Goal: Task Accomplishment & Management: Complete application form

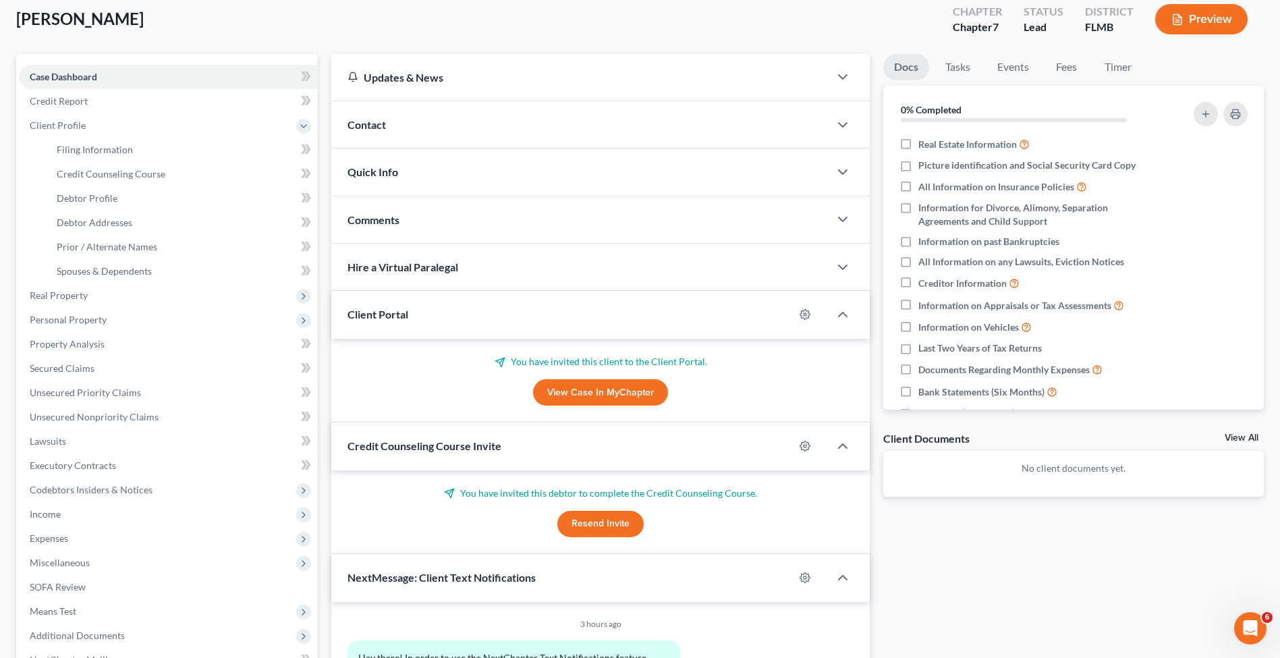
scroll to position [76, 0]
click at [58, 19] on span "[PERSON_NAME]" at bounding box center [79, 19] width 127 height 20
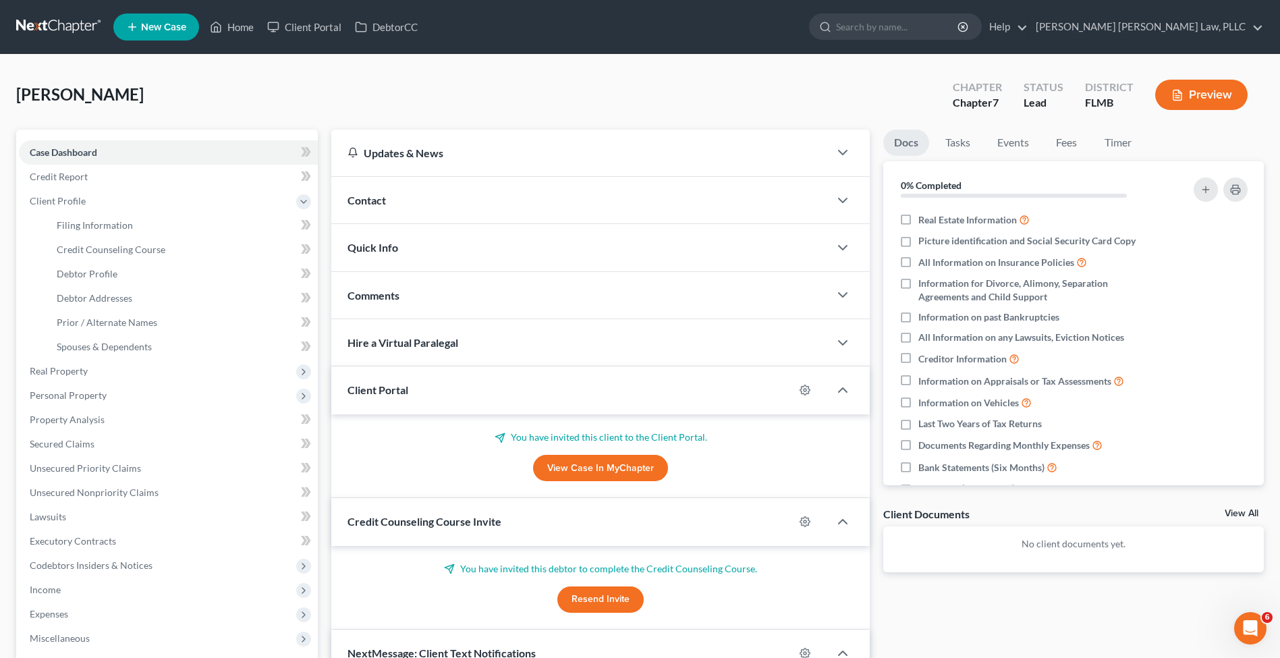
click at [47, 24] on link at bounding box center [59, 27] width 86 height 24
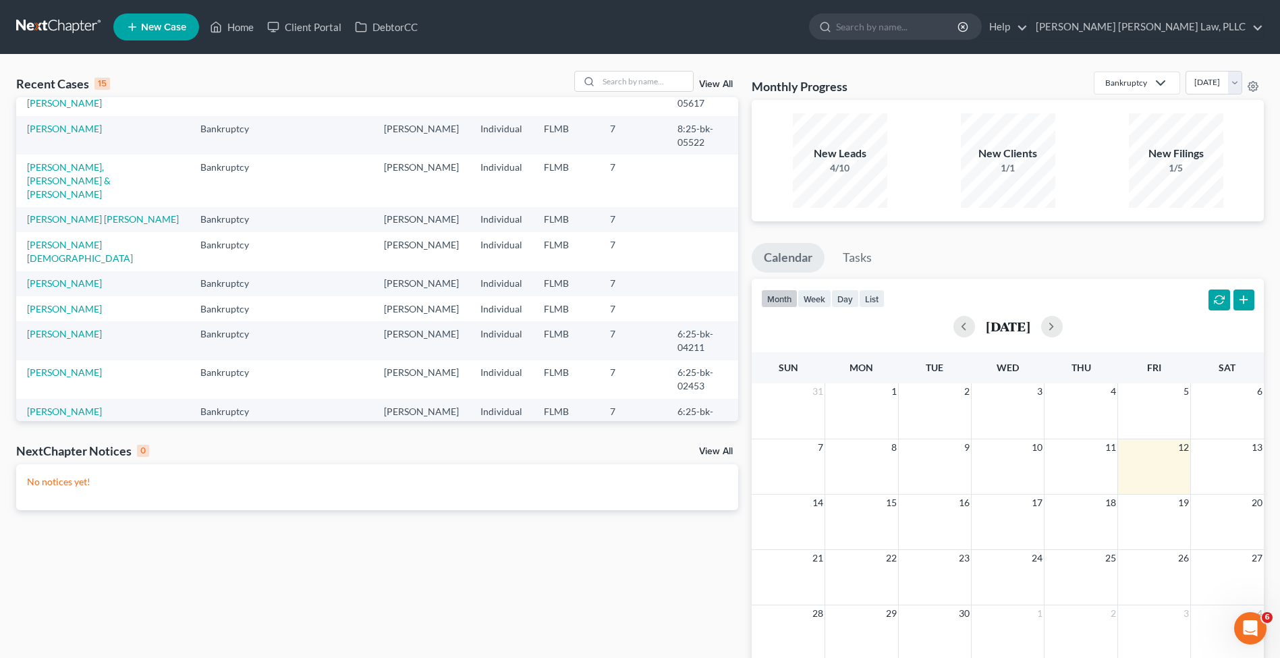
scroll to position [109, 0]
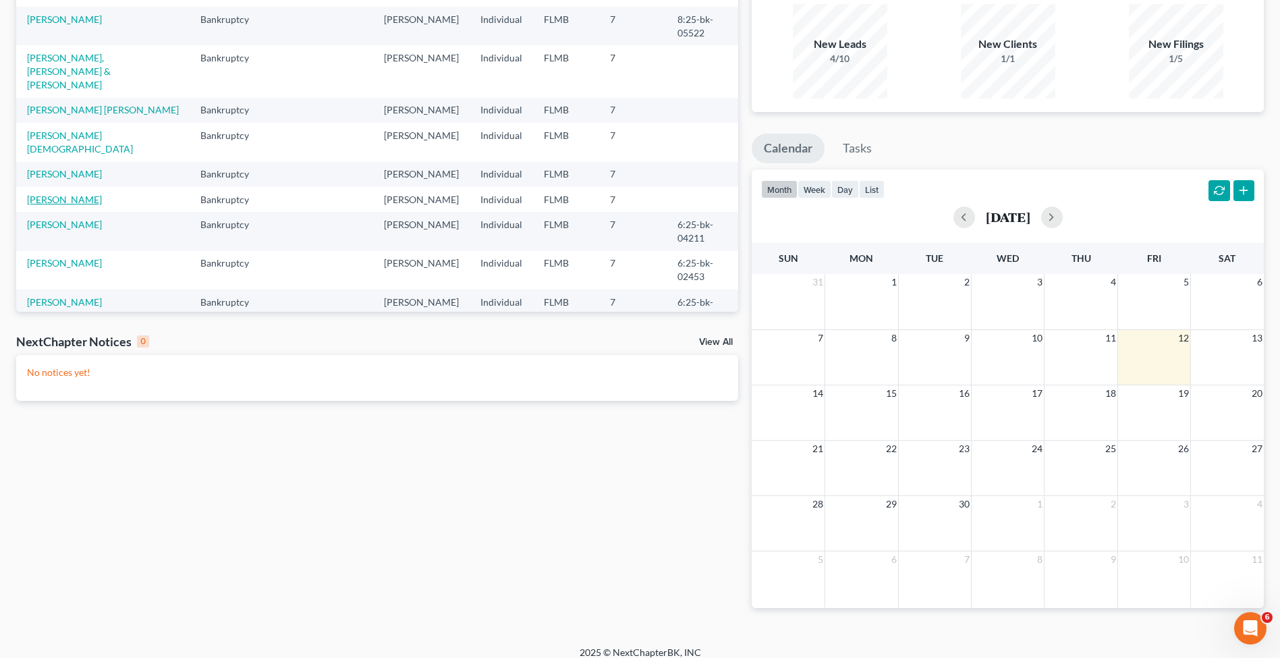
click at [82, 194] on link "[PERSON_NAME]" at bounding box center [64, 199] width 75 height 11
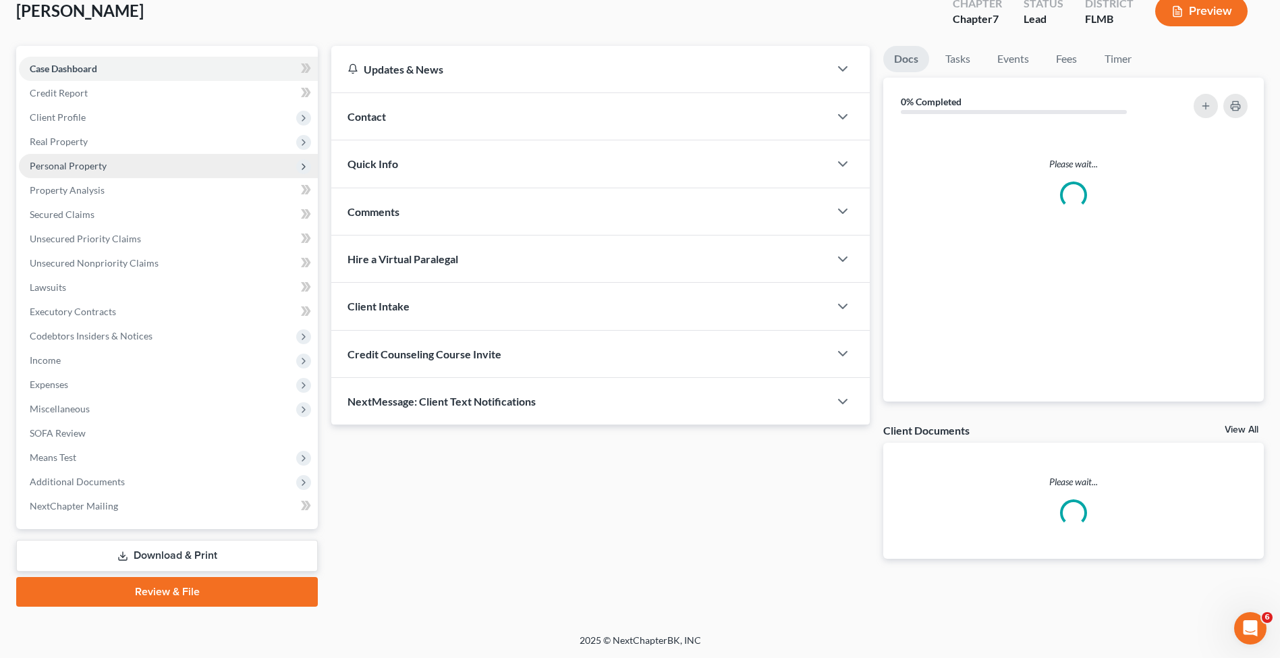
scroll to position [84, 0]
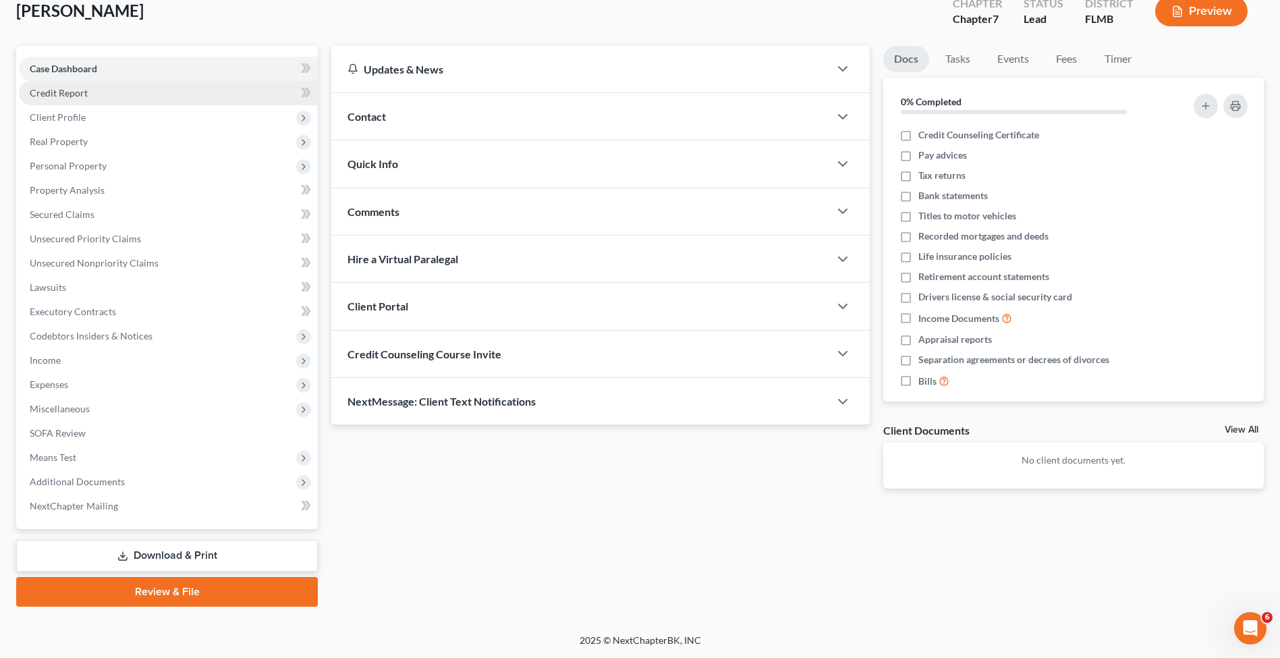
click at [107, 99] on link "Credit Report" at bounding box center [168, 93] width 299 height 24
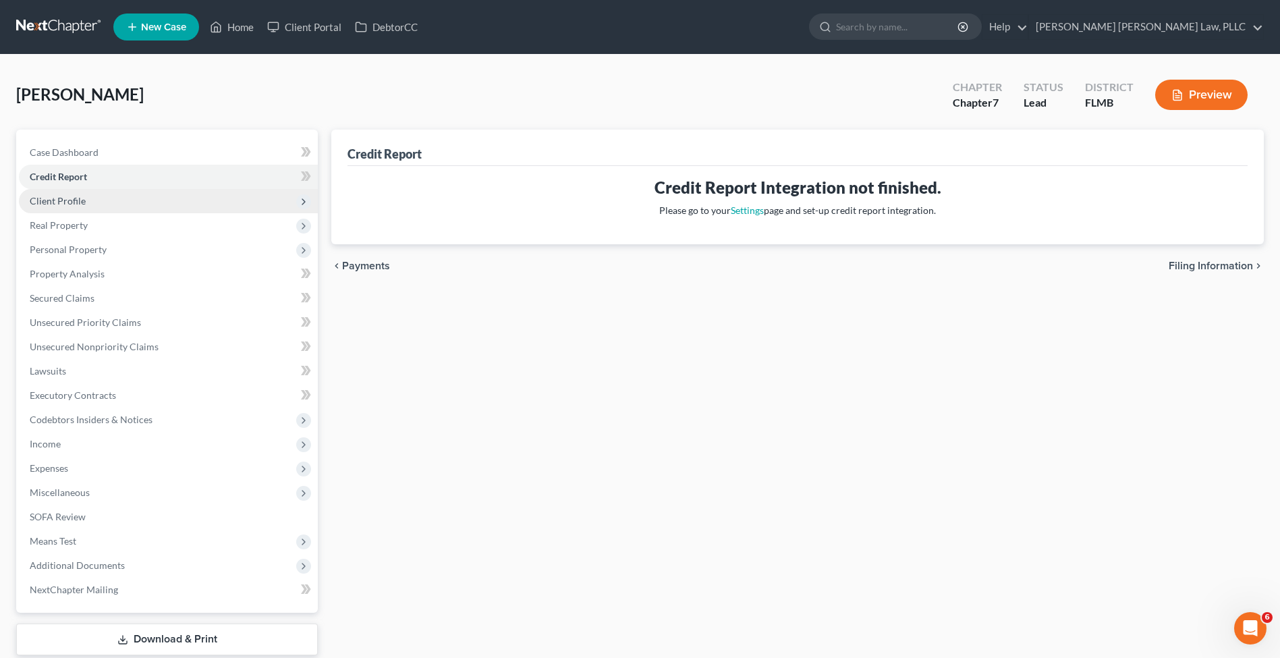
click at [103, 202] on span "Client Profile" at bounding box center [168, 201] width 299 height 24
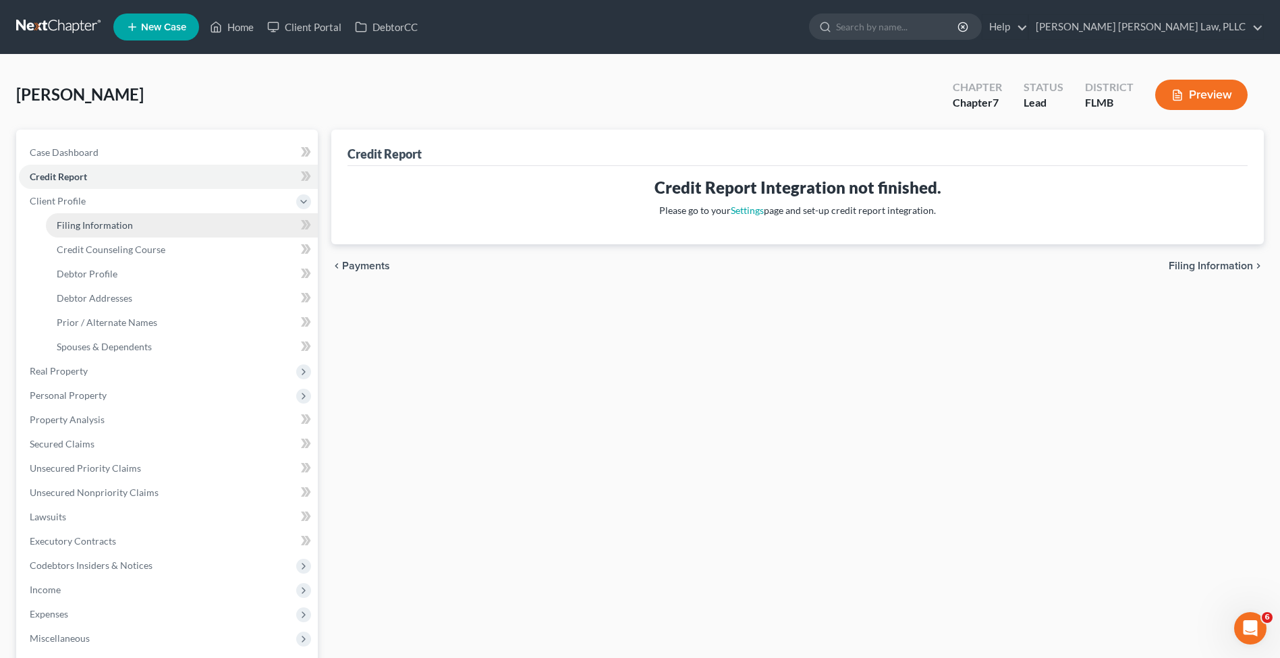
click at [105, 223] on span "Filing Information" at bounding box center [95, 224] width 76 height 11
select select "1"
select select "0"
select select "9"
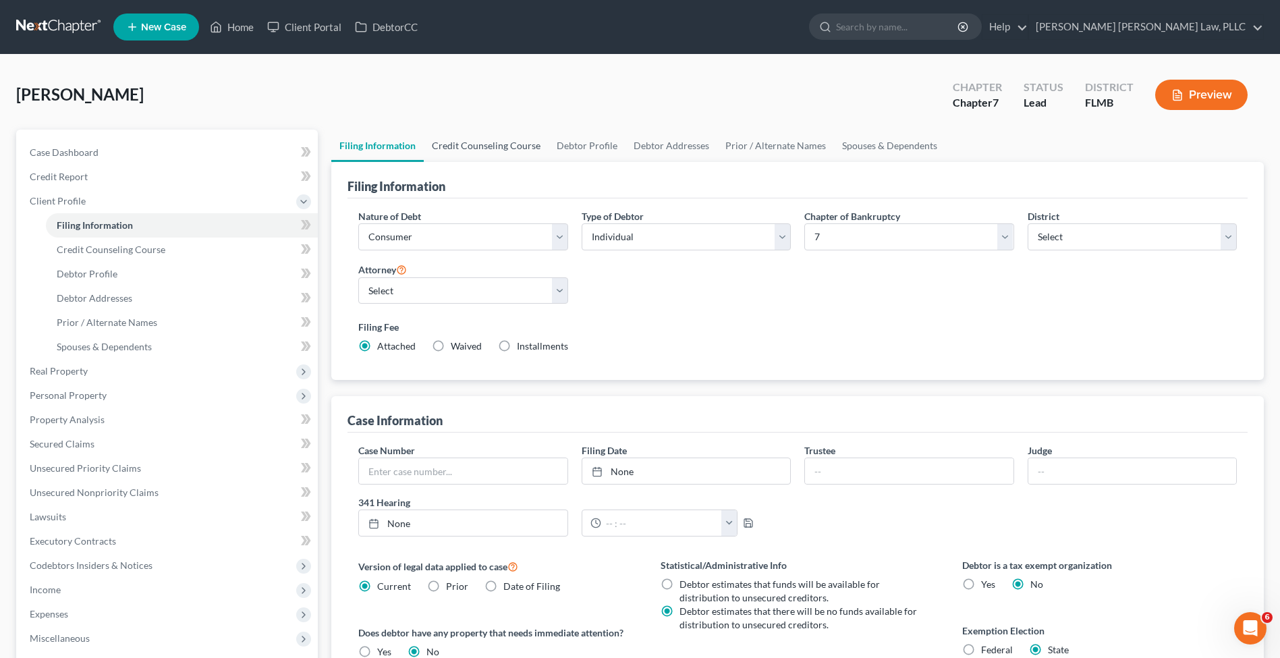
click at [478, 148] on link "Credit Counseling Course" at bounding box center [486, 146] width 125 height 32
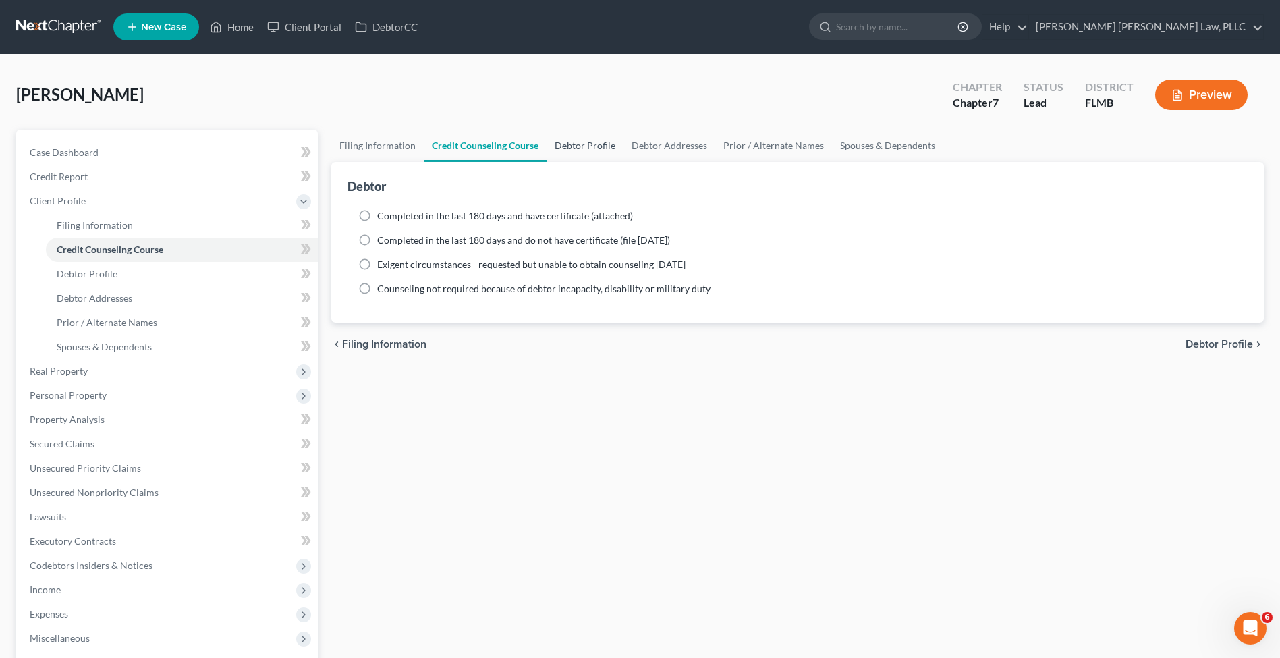
click at [590, 156] on link "Debtor Profile" at bounding box center [584, 146] width 77 height 32
select select "0"
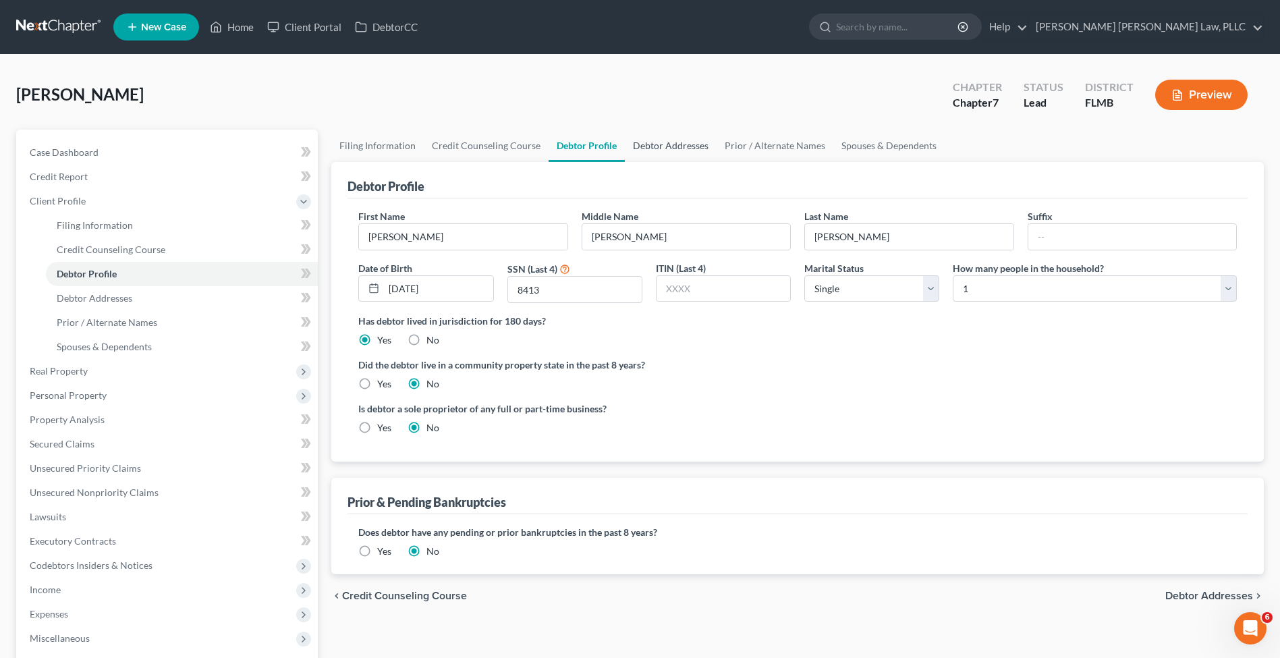
click at [691, 152] on link "Debtor Addresses" at bounding box center [671, 146] width 92 height 32
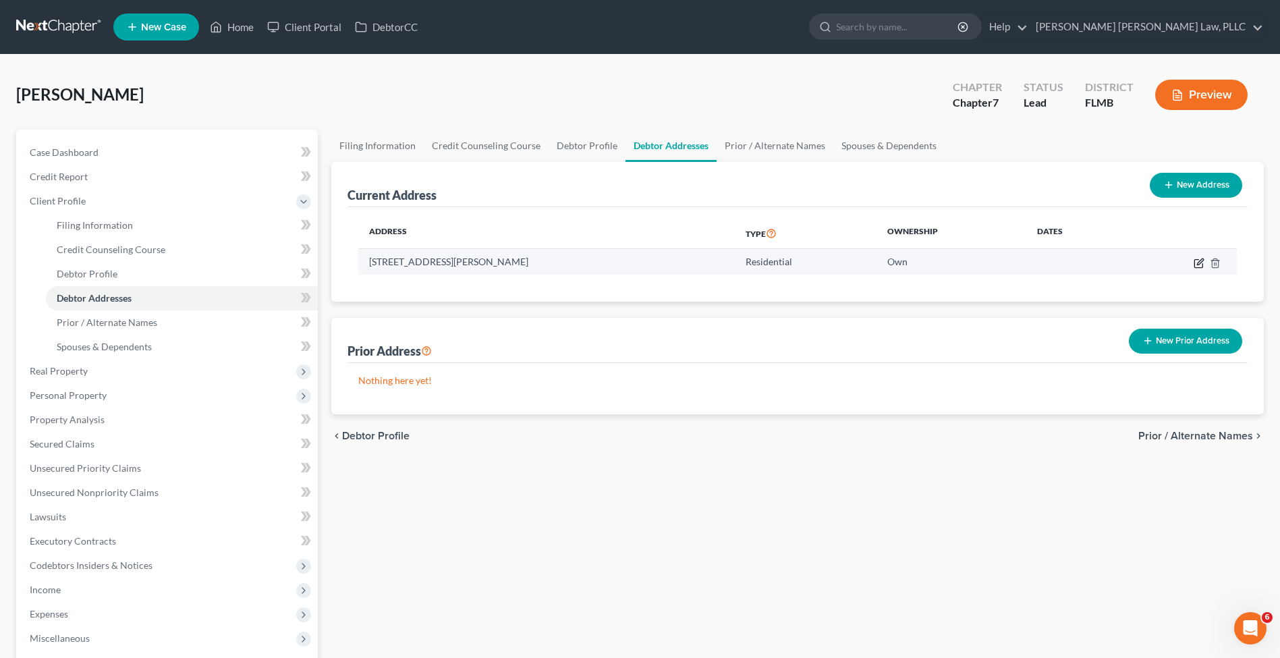
click at [1201, 258] on icon "button" at bounding box center [1198, 263] width 11 height 11
select select "9"
select select "0"
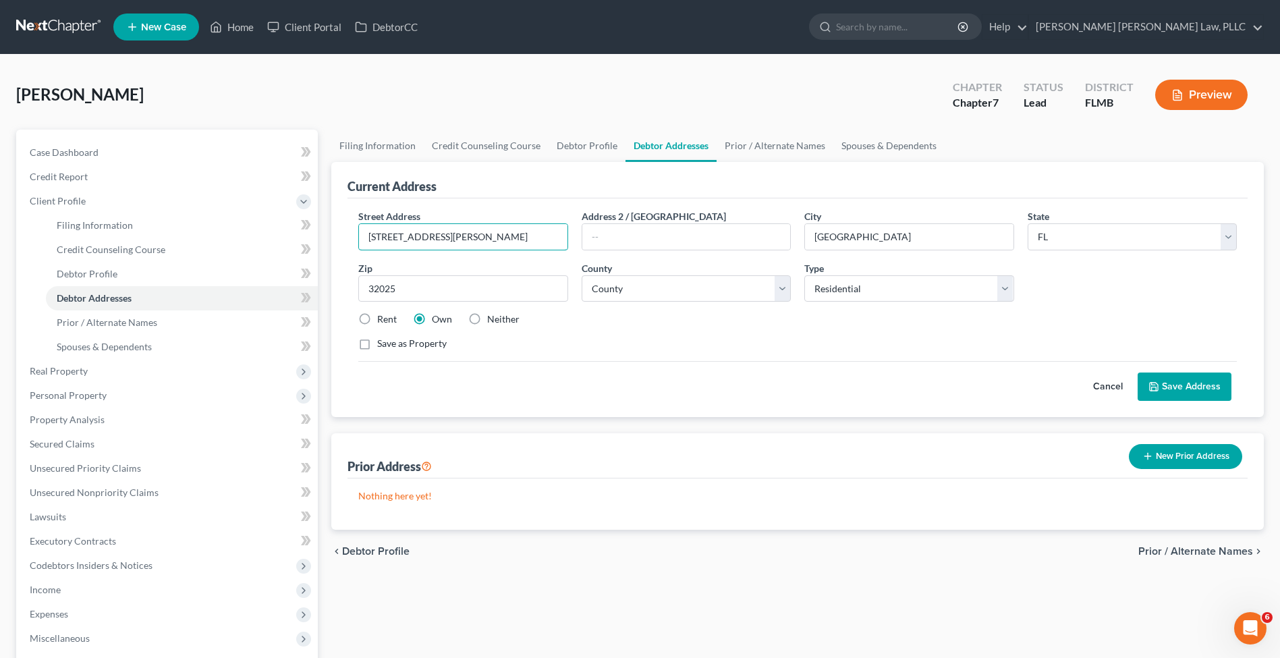
type input "108 SW Hodges Way"
click at [1204, 381] on button "Save Address" at bounding box center [1184, 386] width 94 height 28
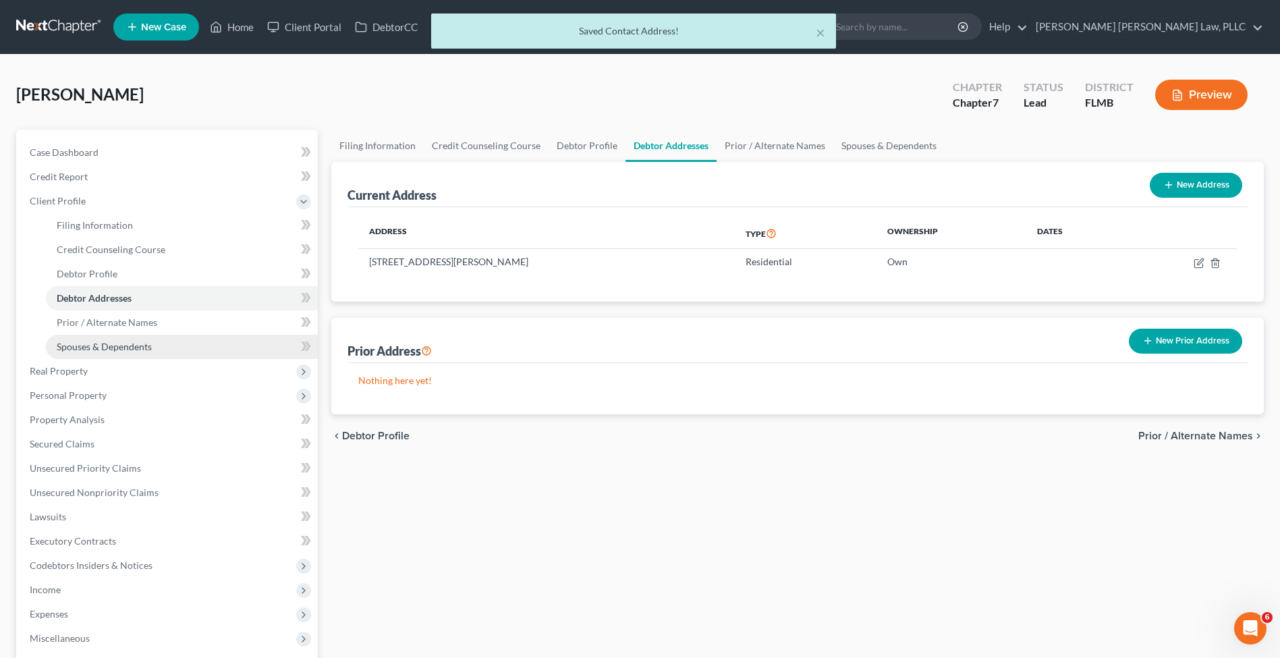
click at [94, 351] on span "Spouses & Dependents" at bounding box center [104, 346] width 95 height 11
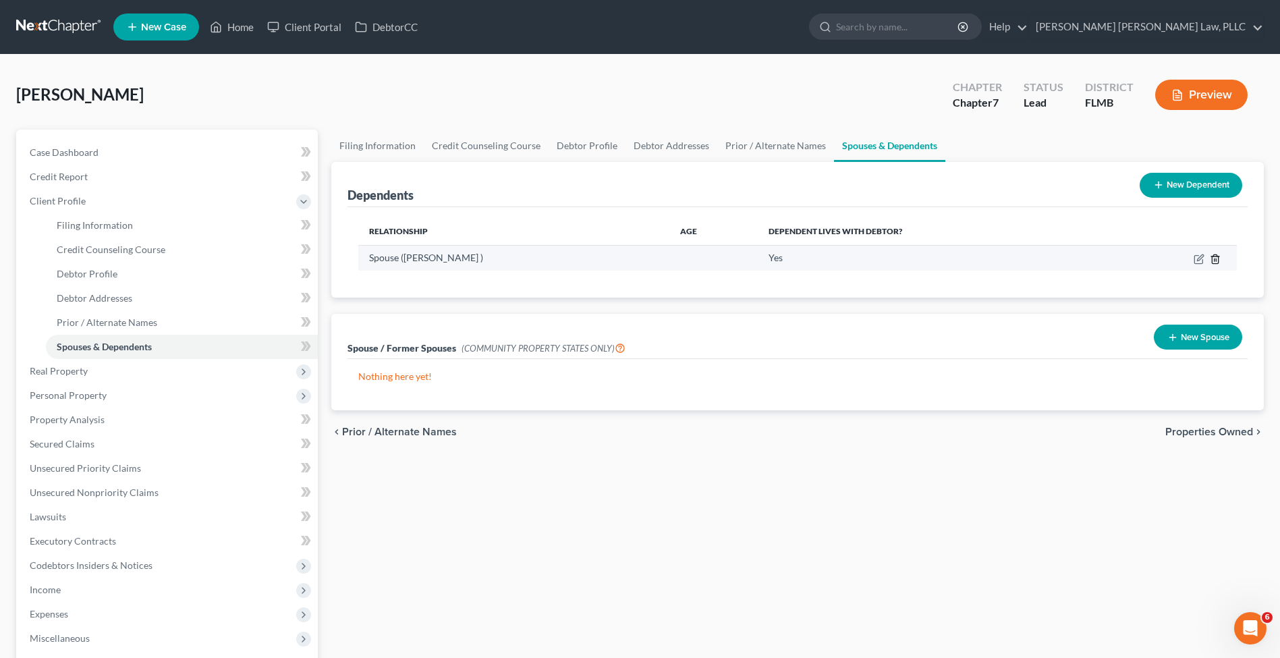
click at [1211, 256] on polyline "button" at bounding box center [1215, 256] width 8 height 0
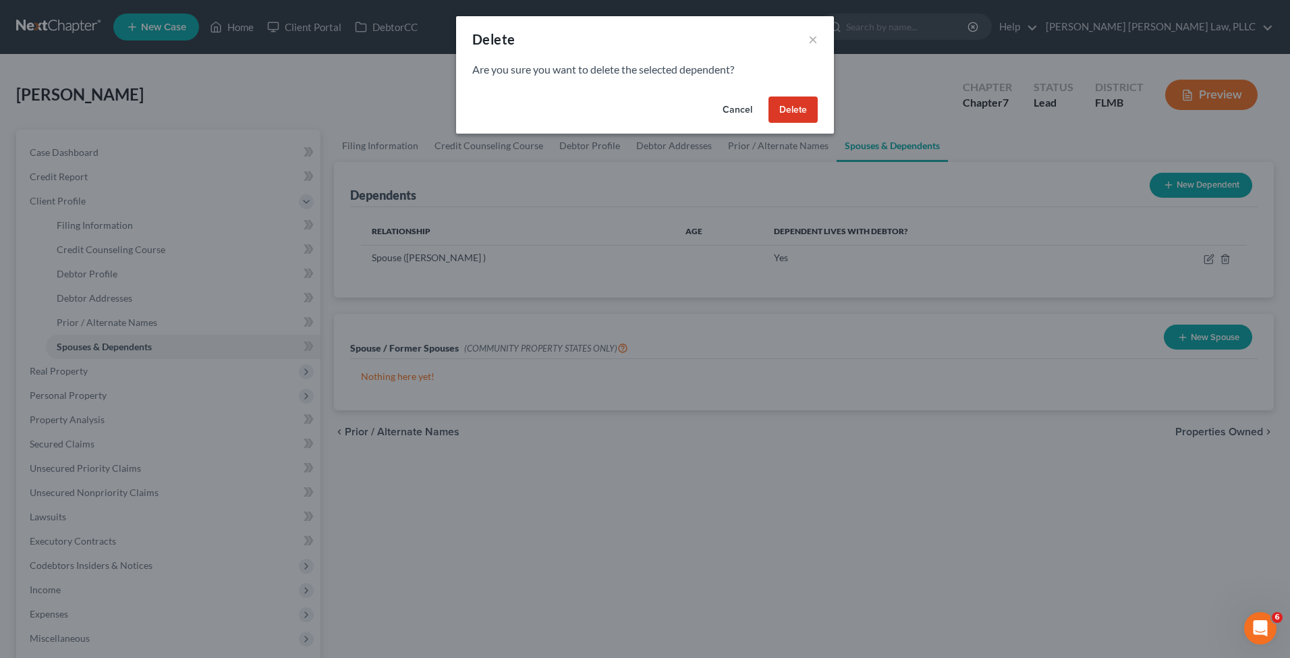
click at [786, 101] on button "Delete" at bounding box center [792, 109] width 49 height 27
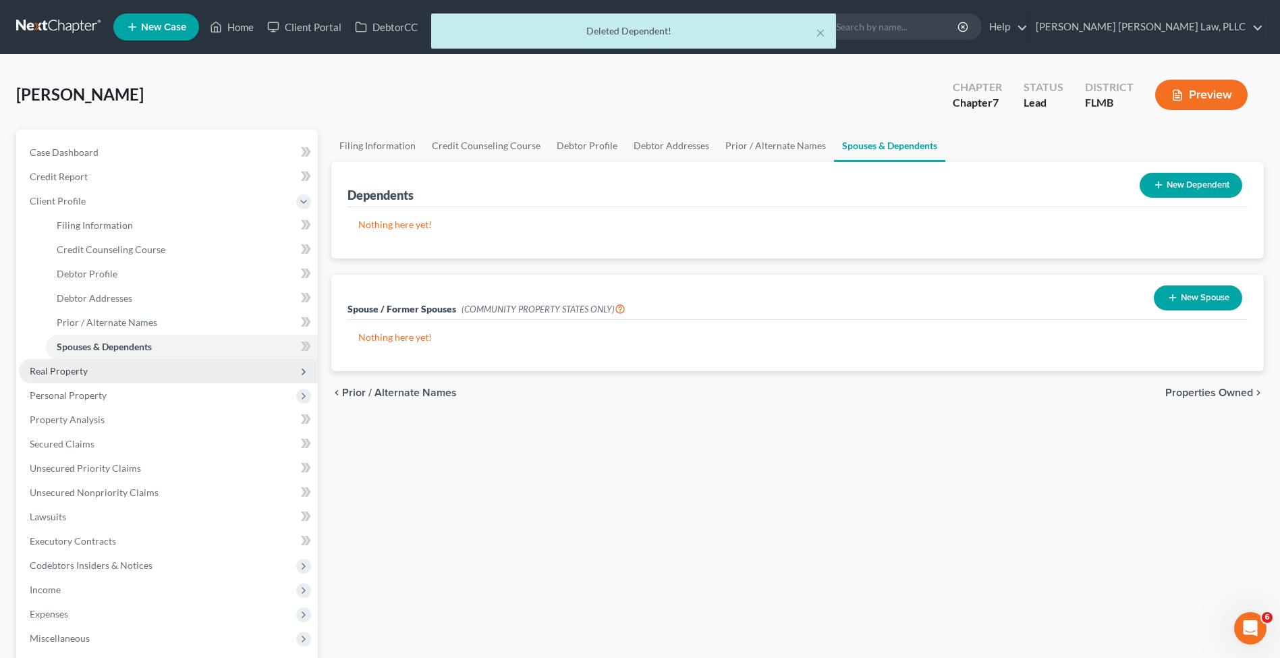
click at [73, 374] on span "Real Property" at bounding box center [59, 370] width 58 height 11
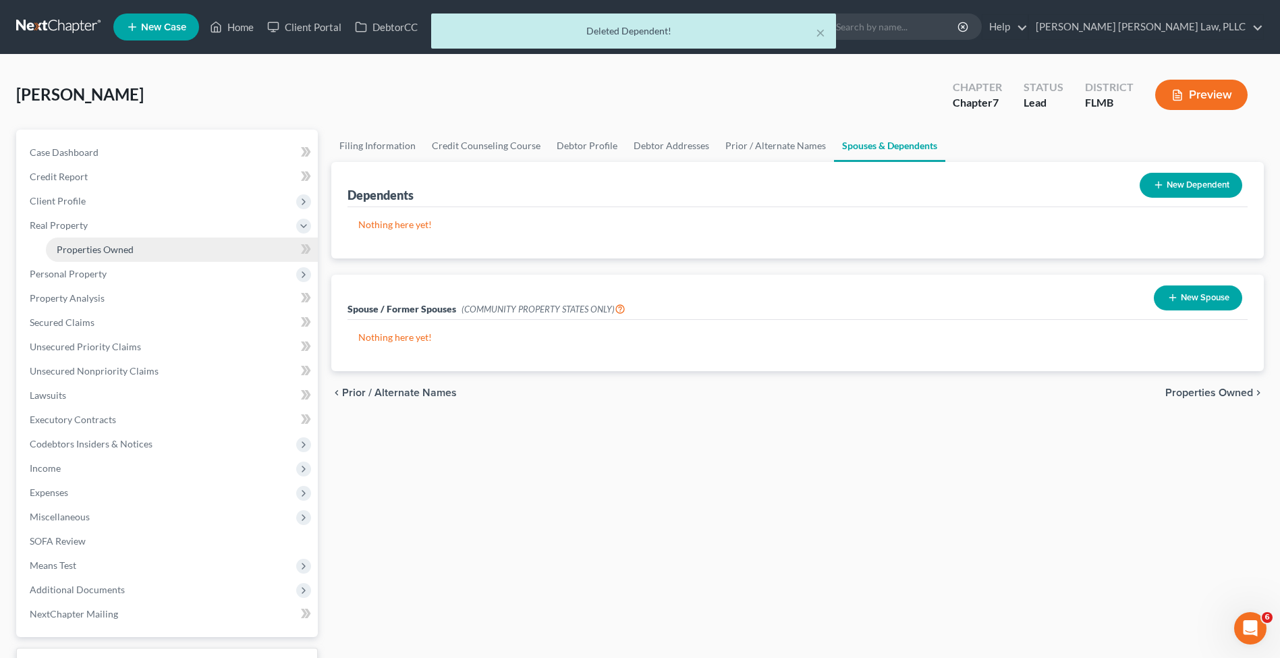
click at [134, 245] on link "Properties Owned" at bounding box center [182, 249] width 272 height 24
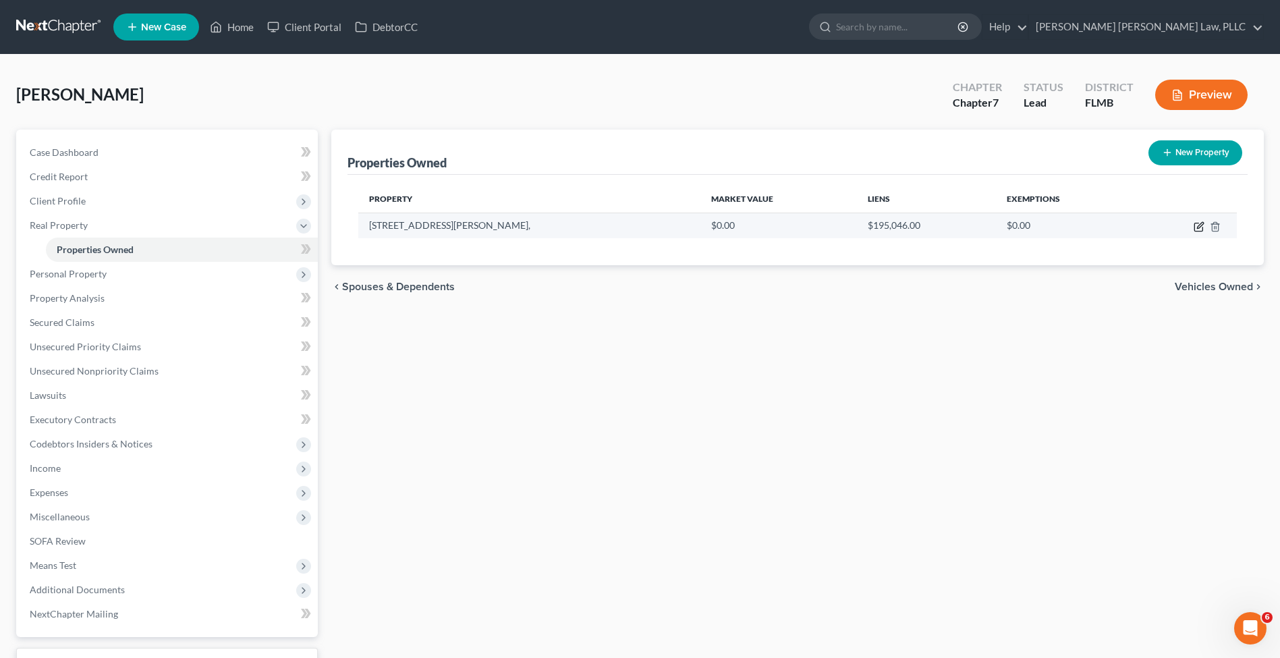
click at [1195, 226] on icon "button" at bounding box center [1198, 226] width 11 height 11
select select "9"
select select "11"
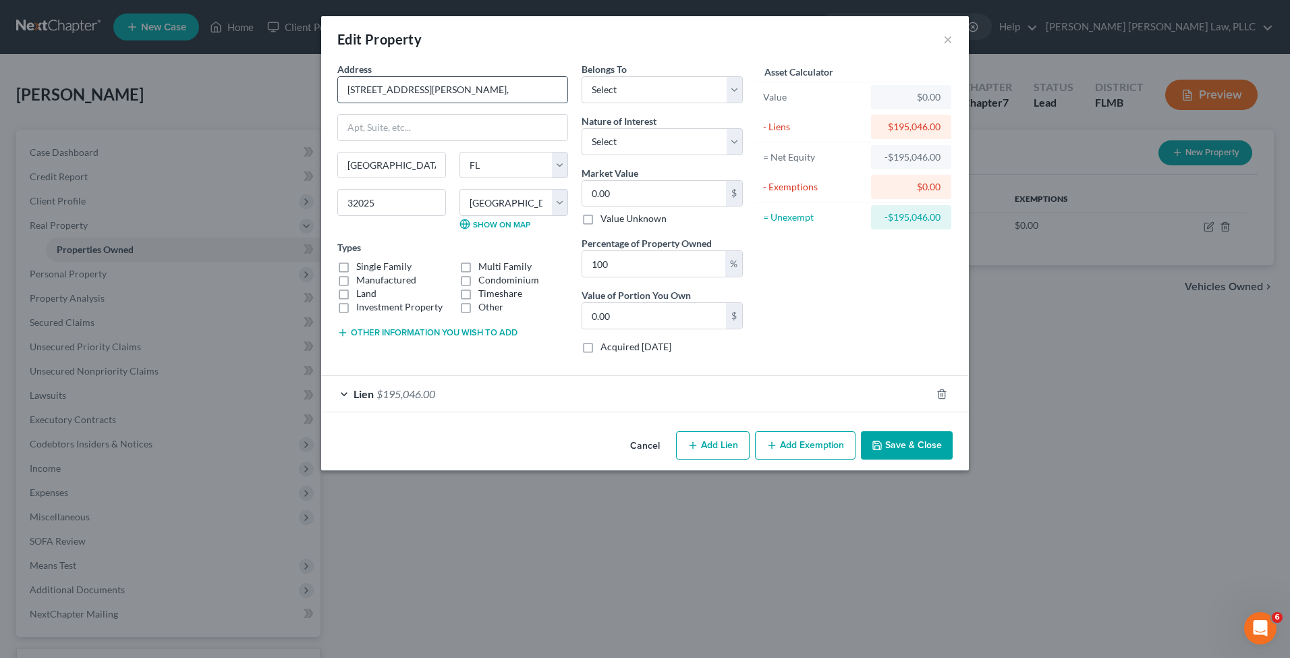
click at [453, 86] on input "108 SW Hodges Way," at bounding box center [452, 90] width 229 height 26
type input "108 SW Hodges Way"
click at [358, 201] on input "32025" at bounding box center [391, 202] width 109 height 27
click at [629, 269] on input "100" at bounding box center [653, 264] width 143 height 26
drag, startPoint x: 637, startPoint y: 314, endPoint x: 455, endPoint y: 310, distance: 182.2
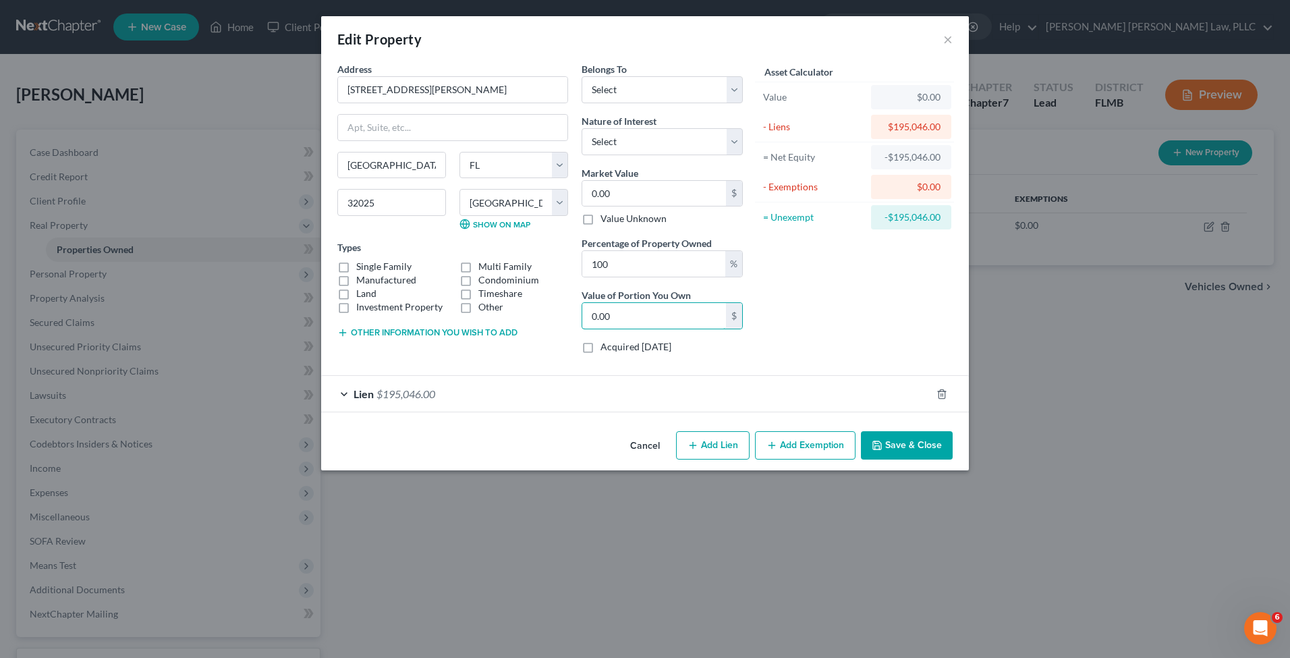
click at [455, 310] on div "Address * 108 SW Hodges Way Lake City State AL AK AR AZ CA CO CT DE DC FL GA GU…" at bounding box center [540, 213] width 419 height 302
paste input "126,579"
type input "126,579"
drag, startPoint x: 623, startPoint y: 266, endPoint x: 479, endPoint y: 265, distance: 144.4
click at [479, 265] on div "Address * 108 SW Hodges Way Lake City State AL AK AR AZ CA CO CT DE DC FL GA GU…" at bounding box center [540, 213] width 419 height 302
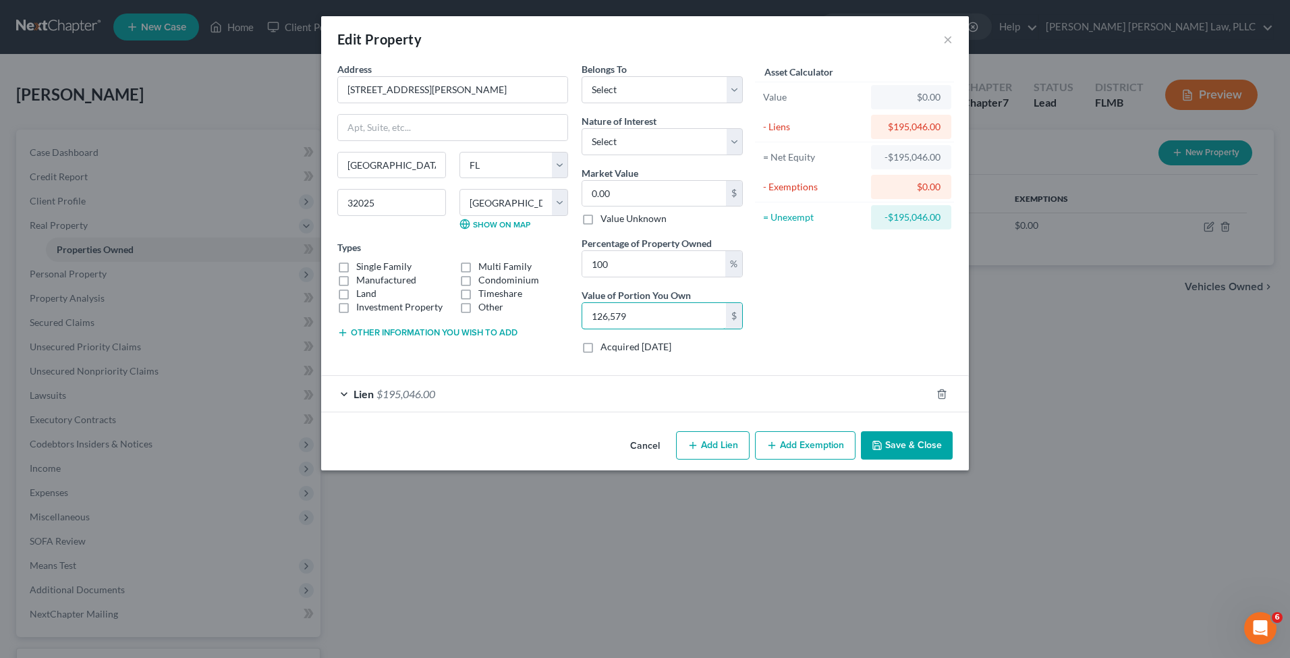
drag, startPoint x: 630, startPoint y: 314, endPoint x: 308, endPoint y: 294, distance: 323.1
click at [308, 294] on div "Edit Property × Address * 108 SW Hodges Way Lake City State AL AK AR AZ CA CO C…" at bounding box center [645, 329] width 1290 height 658
drag, startPoint x: 619, startPoint y: 186, endPoint x: 428, endPoint y: 172, distance: 192.0
click at [428, 172] on div "Address * 108 SW Hodges Way Lake City State AL AK AR AZ CA CO CT DE DC FL GA GU…" at bounding box center [540, 213] width 419 height 302
drag, startPoint x: 621, startPoint y: 194, endPoint x: 472, endPoint y: 186, distance: 149.3
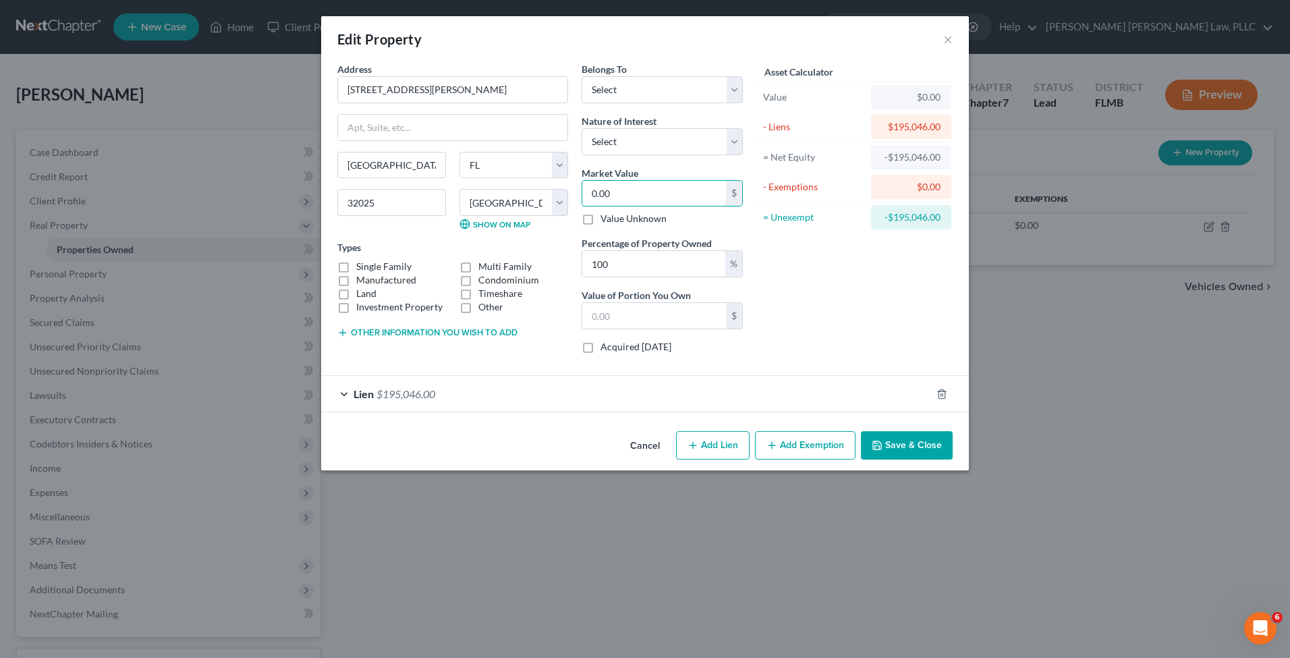
click at [472, 186] on div "Address * 108 SW Hodges Way Lake City State AL AK AR AZ CA CO CT DE DC FL GA GU…" at bounding box center [540, 213] width 419 height 302
paste input "126,579"
type input "126,579"
type input "126,579.00"
type input "126,579"
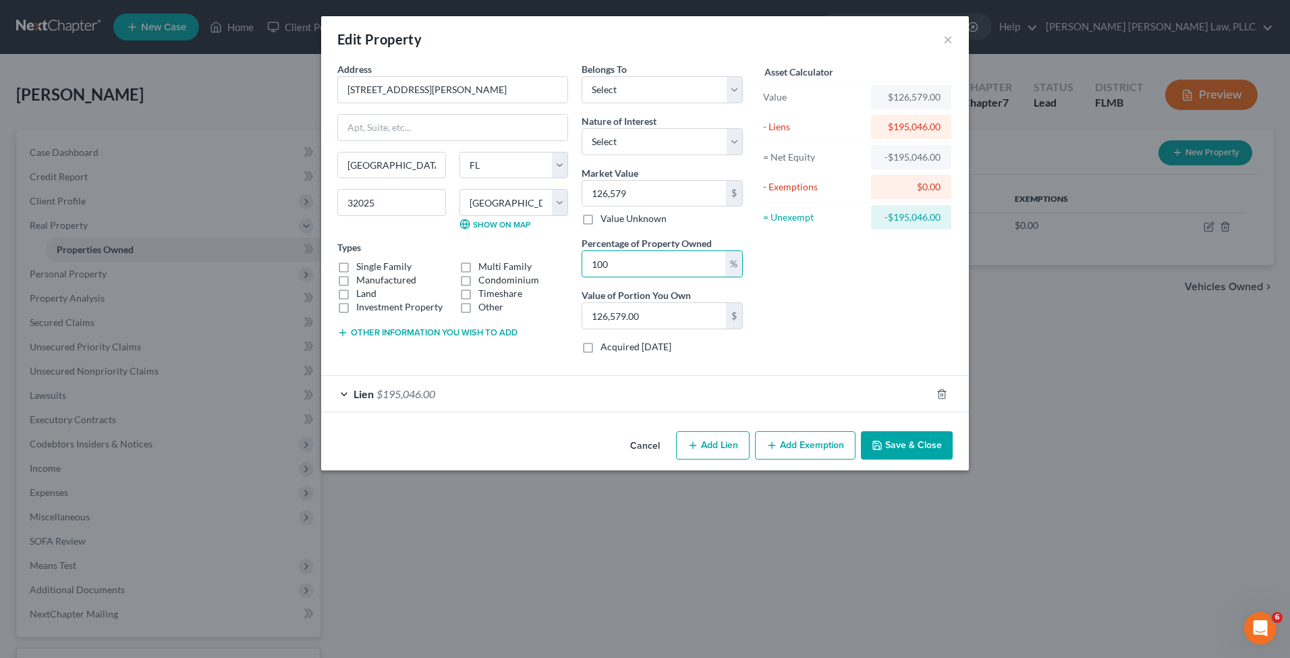
drag, startPoint x: 626, startPoint y: 264, endPoint x: 486, endPoint y: 252, distance: 140.1
click at [487, 252] on div "Address * 108 SW Hodges Way Lake City State AL AK AR AZ CA CO CT DE DC FL GA GU…" at bounding box center [540, 213] width 419 height 302
type input "5"
type input "6,328.95"
type input "50"
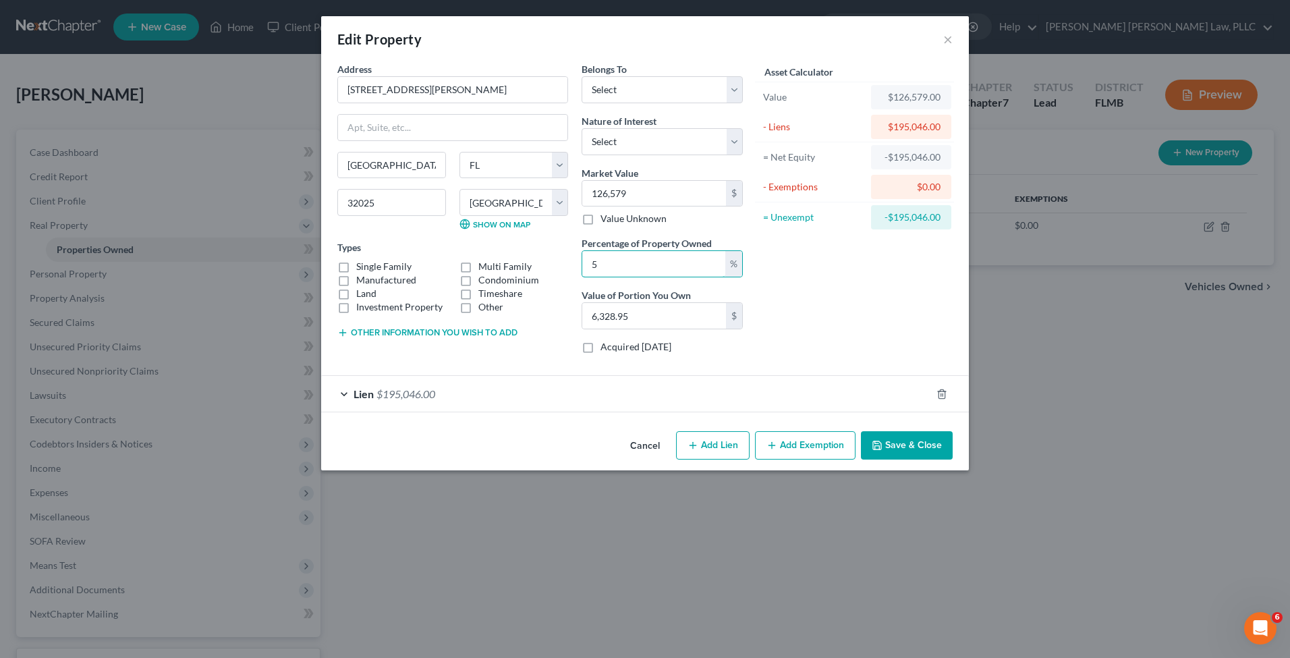
type input "63,289.50"
type input "50"
click at [356, 277] on label "Manufactured" at bounding box center [386, 279] width 60 height 13
click at [362, 277] on input "Manufactured" at bounding box center [366, 277] width 9 height 9
checkbox input "true"
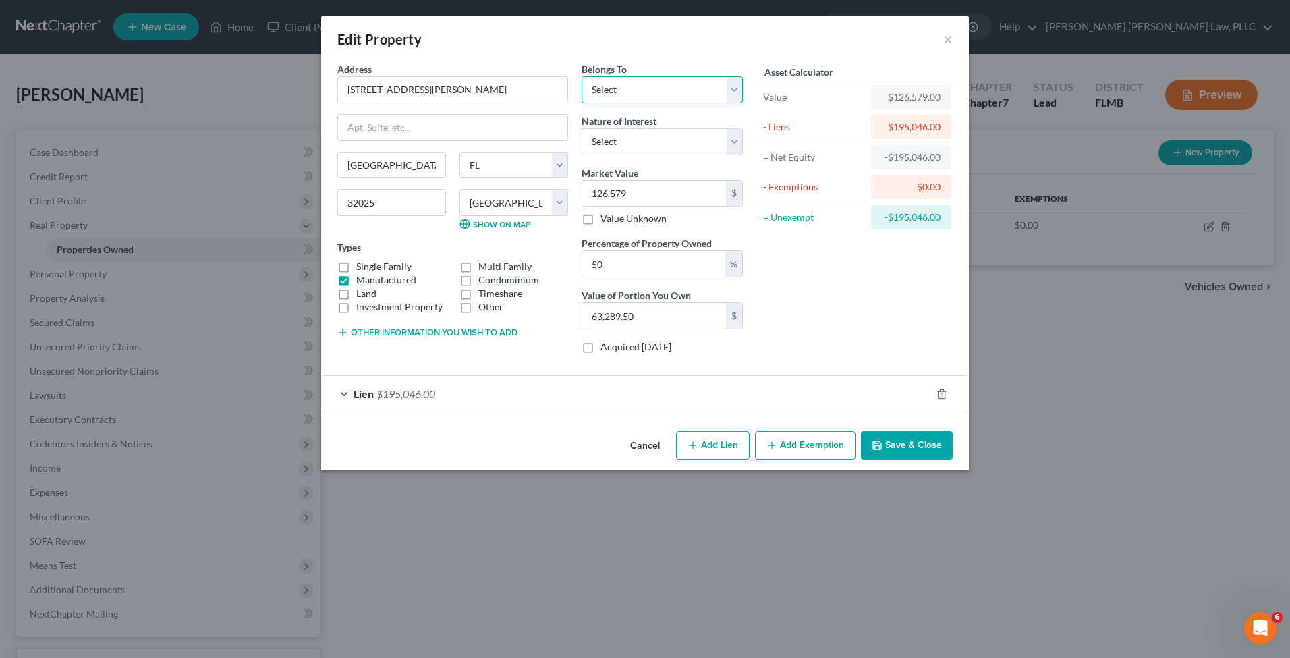
select select "0"
click at [478, 388] on div "Lien $195,046.00" at bounding box center [626, 394] width 610 height 36
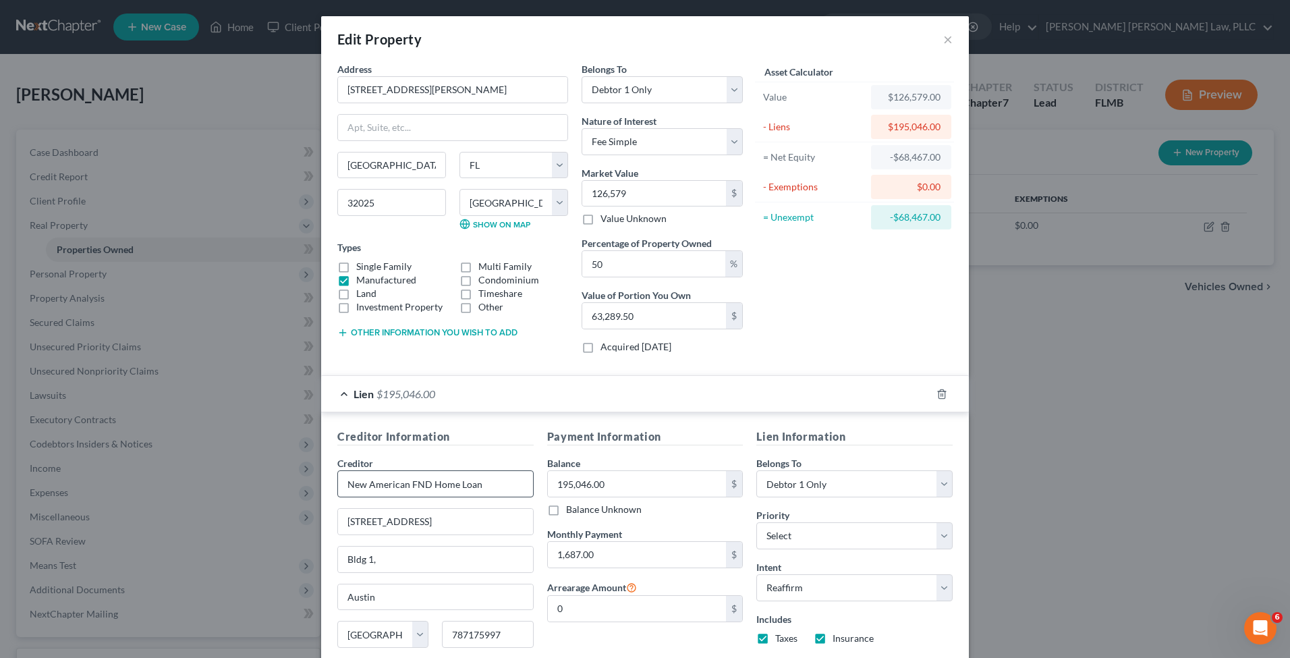
scroll to position [109, 0]
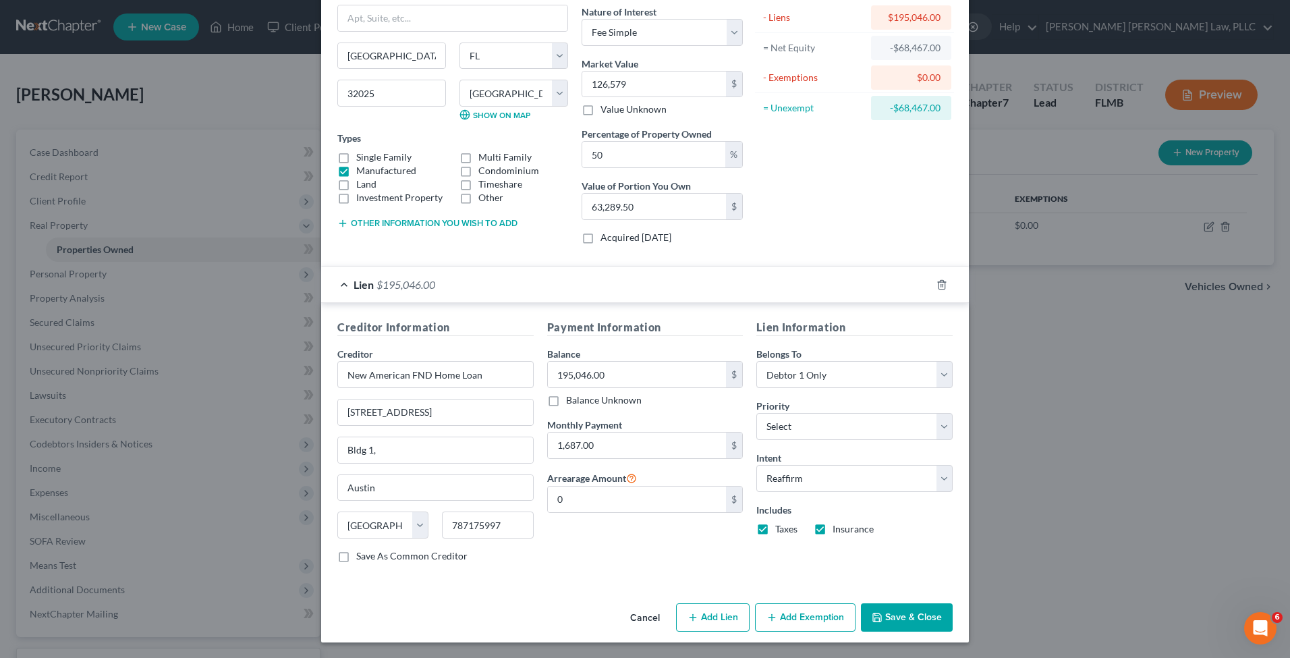
click at [917, 612] on button "Save & Close" at bounding box center [907, 617] width 92 height 28
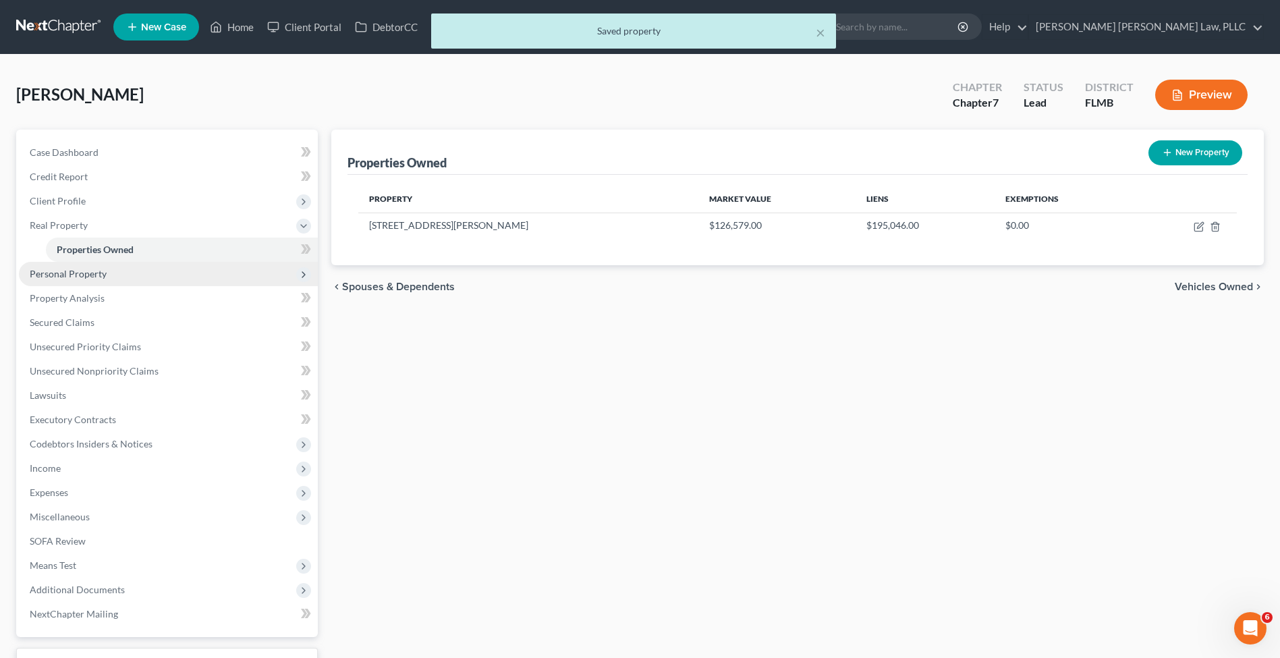
click at [107, 277] on span "Personal Property" at bounding box center [168, 274] width 299 height 24
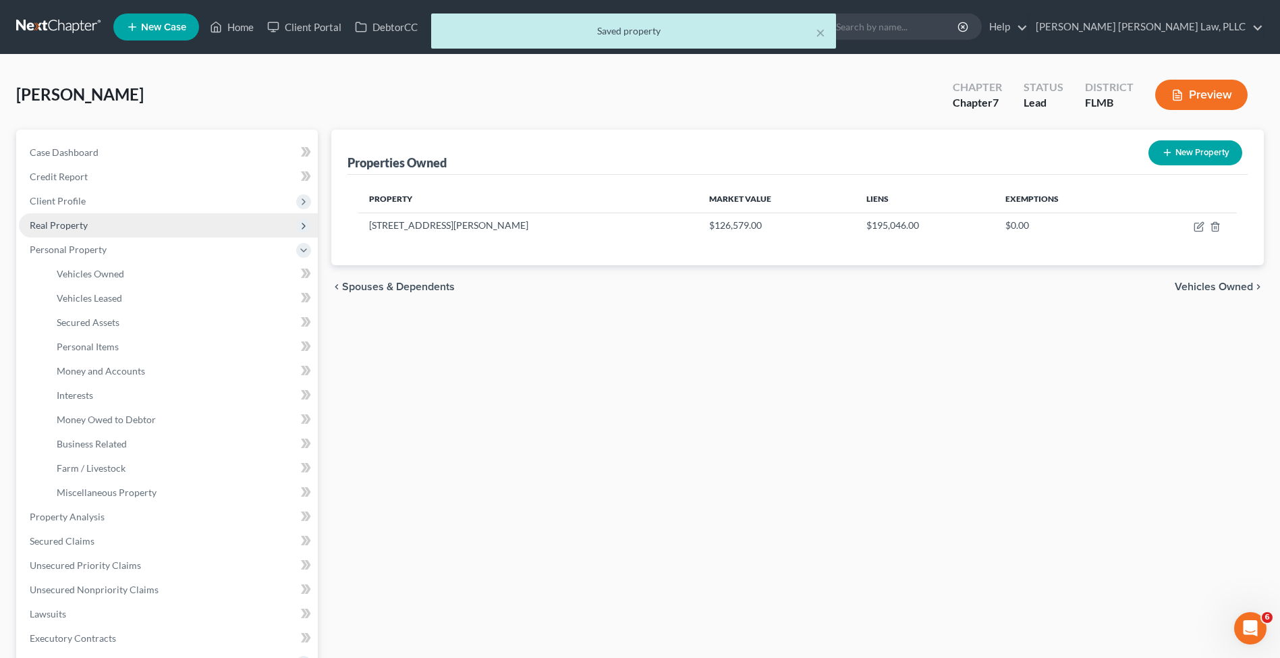
click at [92, 231] on span "Real Property" at bounding box center [168, 225] width 299 height 24
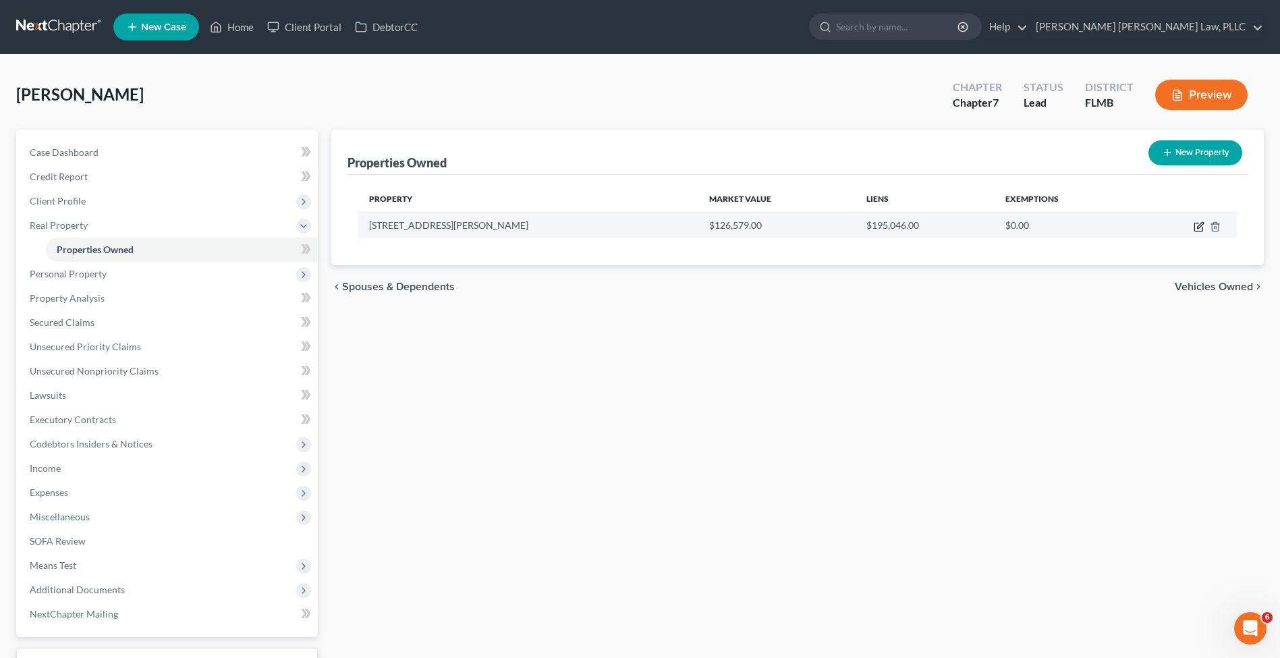
click at [1197, 223] on icon "button" at bounding box center [1198, 227] width 8 height 8
select select "9"
select select "11"
select select "0"
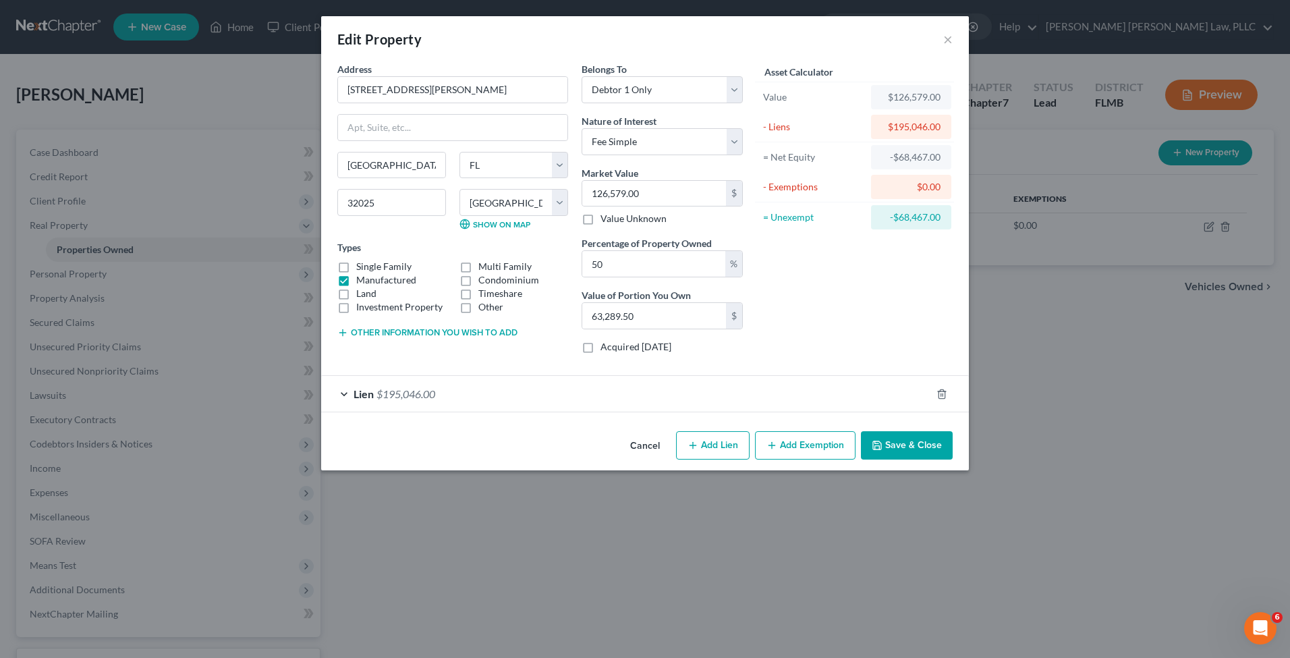
click at [791, 443] on button "Add Exemption" at bounding box center [805, 445] width 101 height 28
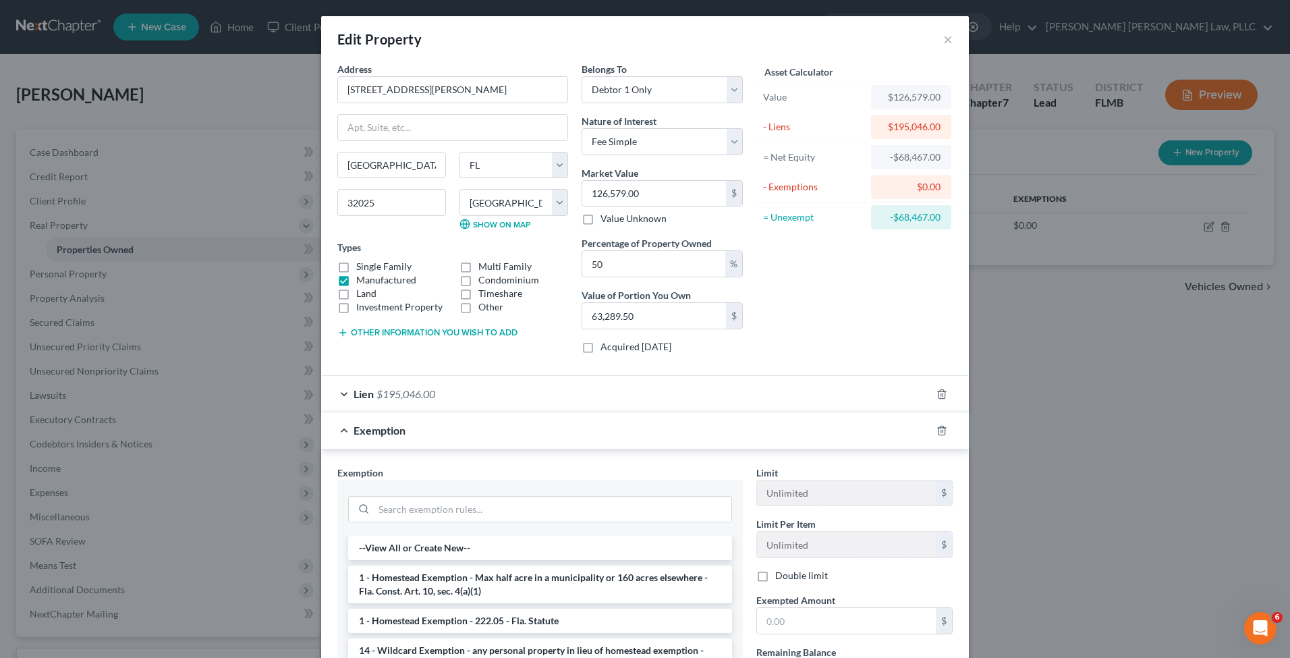
scroll to position [190, 0]
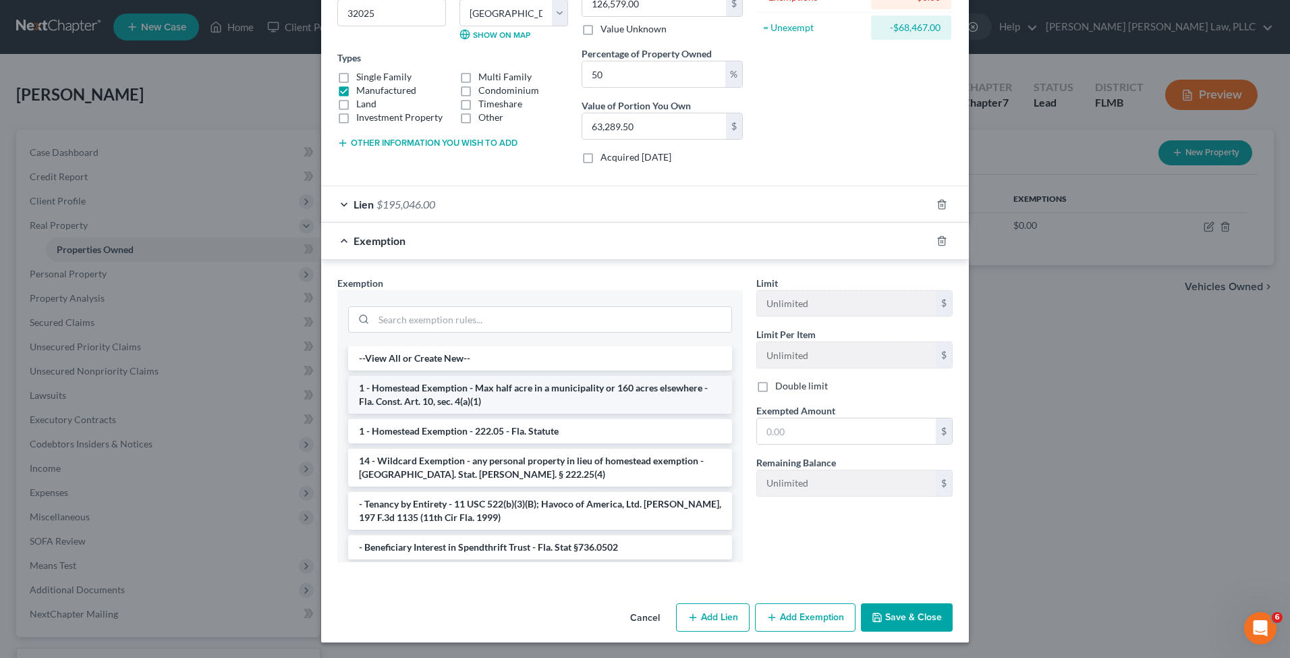
click at [575, 394] on li "1 - Homestead Exemption - Max half acre in a municipality or 160 acres elsewher…" at bounding box center [540, 395] width 384 height 38
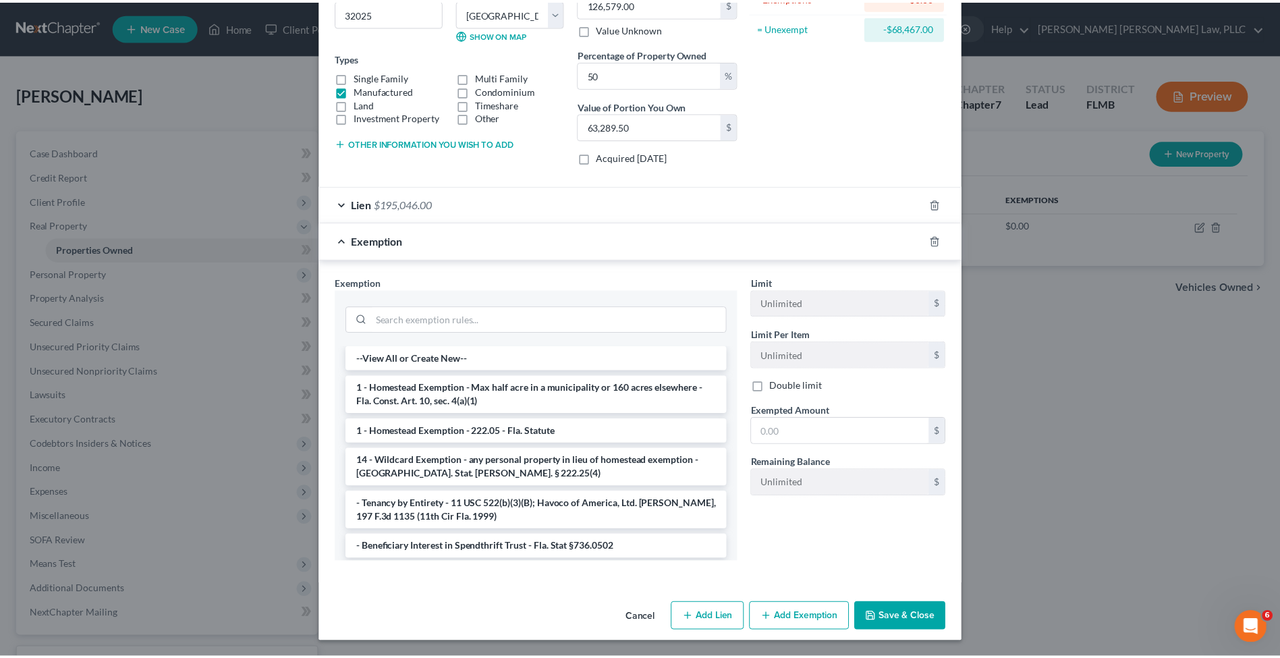
scroll to position [124, 0]
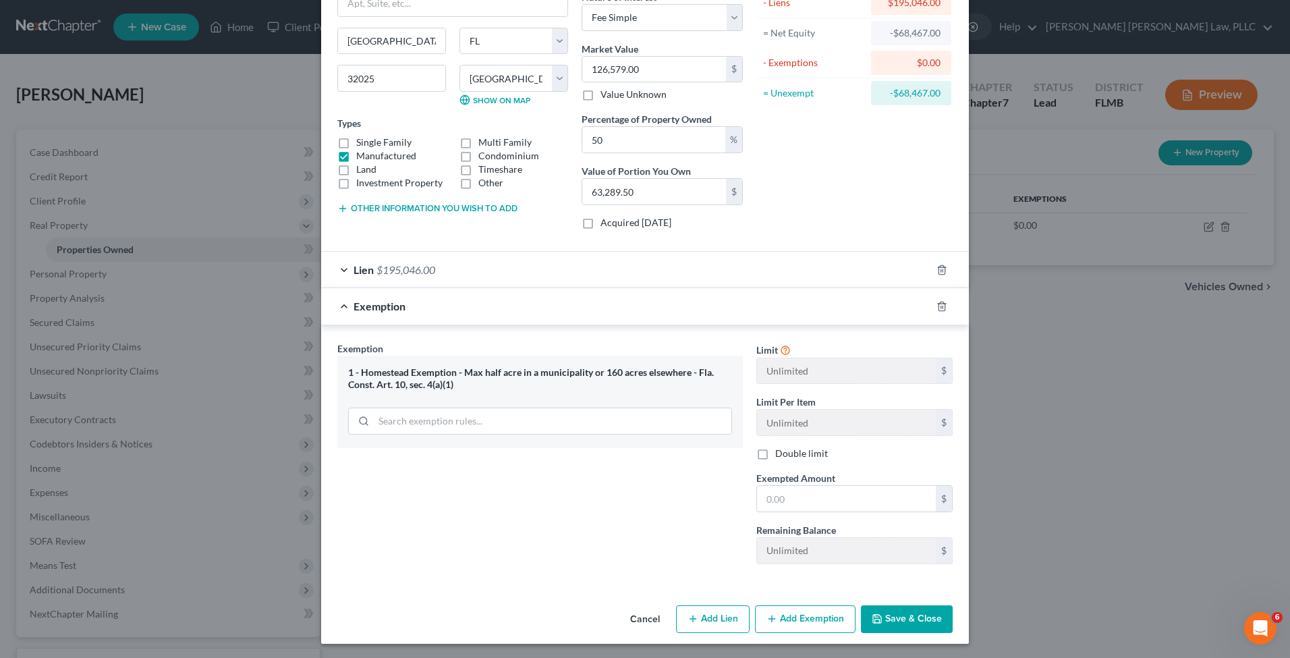
click at [918, 617] on button "Save & Close" at bounding box center [907, 619] width 92 height 28
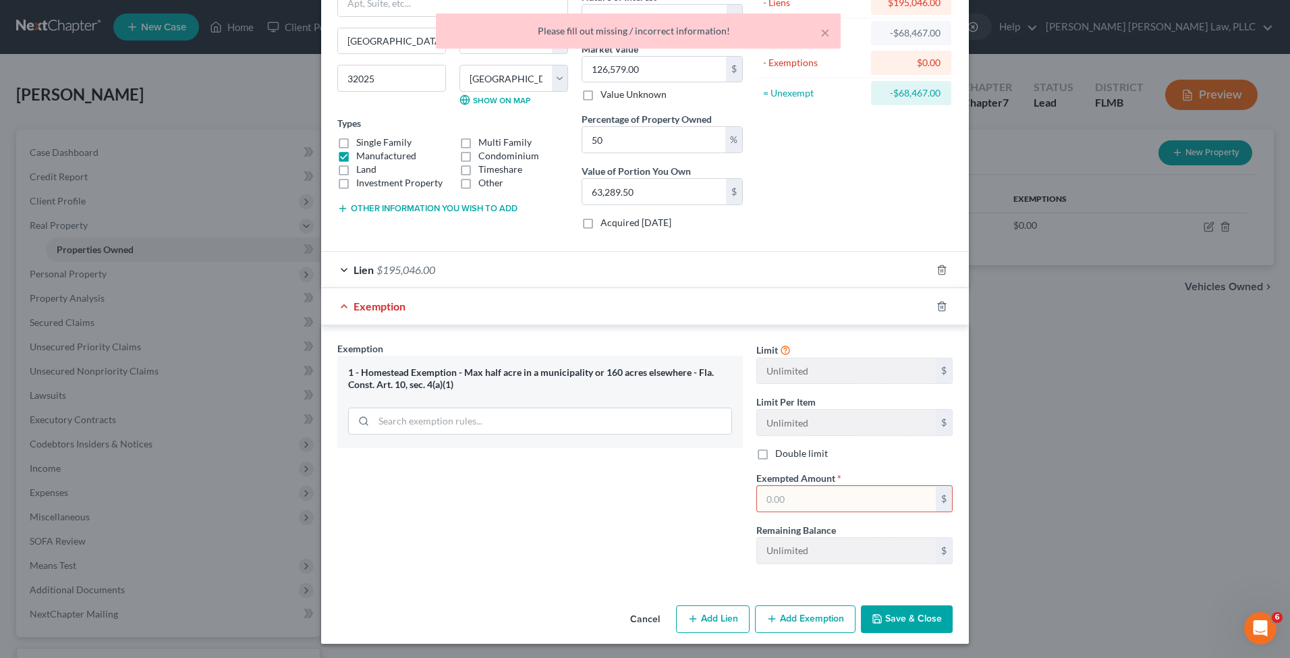
click at [816, 491] on input "text" at bounding box center [846, 499] width 179 height 26
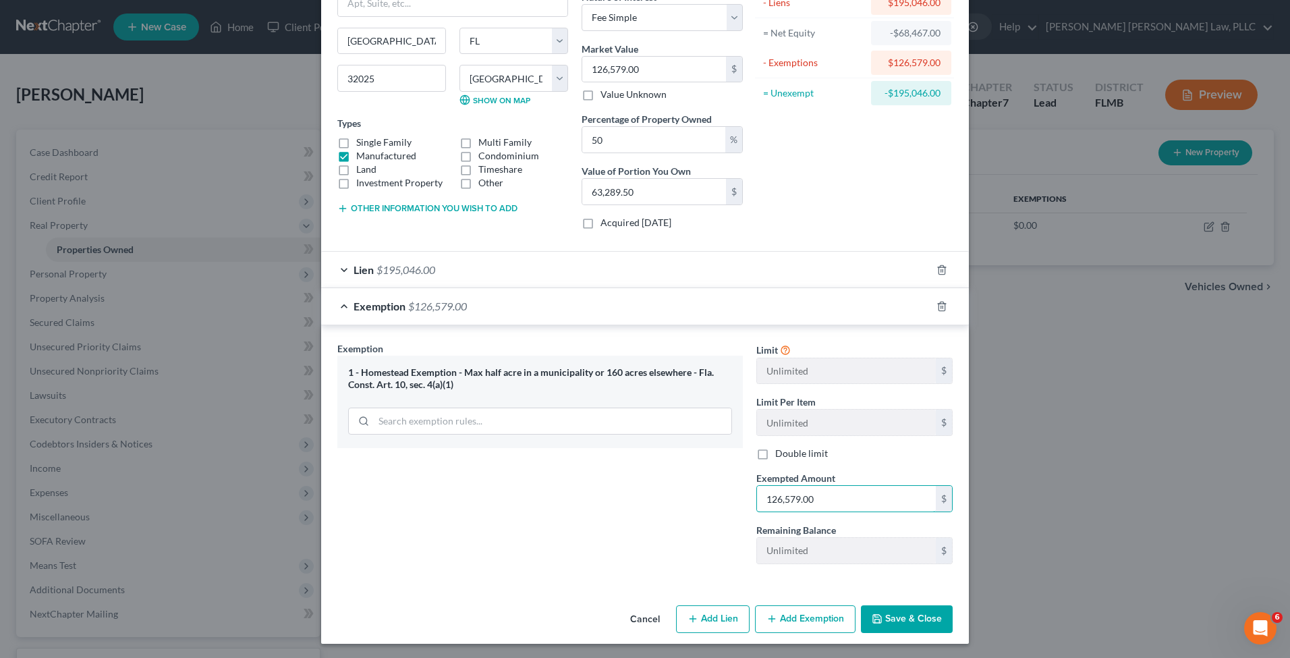
type input "126,579.00"
click at [930, 606] on button "Save & Close" at bounding box center [907, 619] width 92 height 28
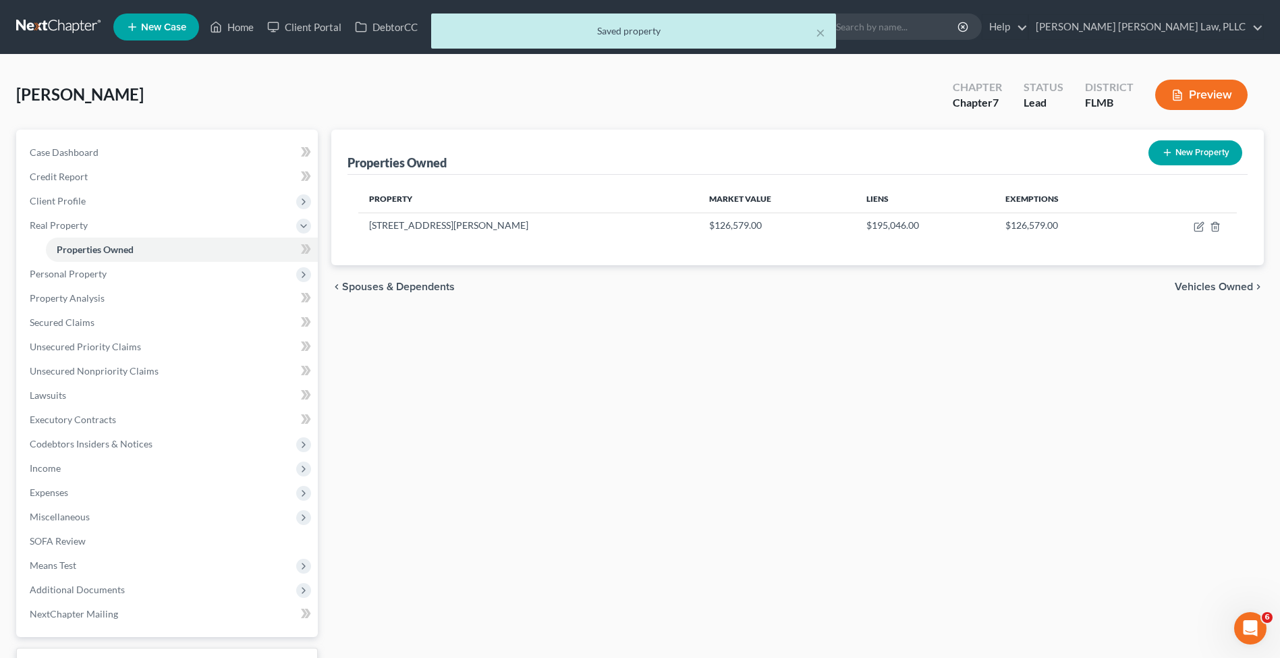
click at [687, 389] on div "Properties Owned New Property Property Market Value Liens Exemptions 108 SW Hod…" at bounding box center [797, 422] width 946 height 585
click at [100, 277] on span "Personal Property" at bounding box center [68, 273] width 77 height 11
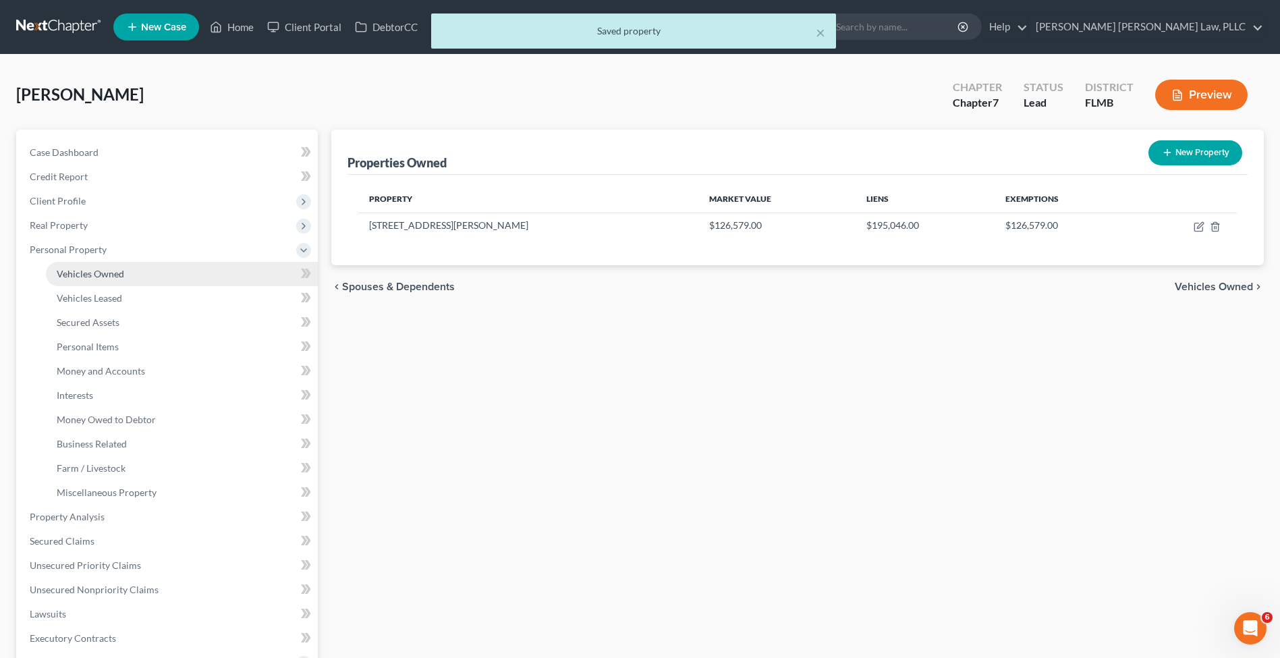
click at [111, 281] on link "Vehicles Owned" at bounding box center [182, 274] width 272 height 24
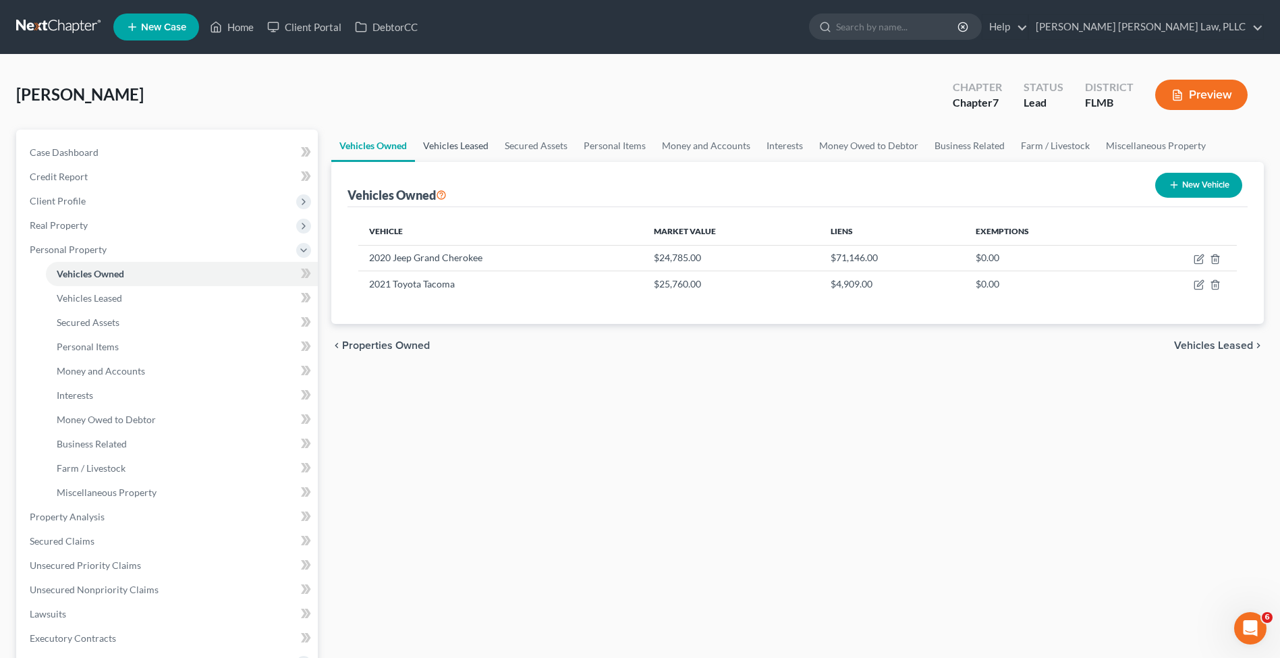
click at [472, 140] on link "Vehicles Leased" at bounding box center [456, 146] width 82 height 32
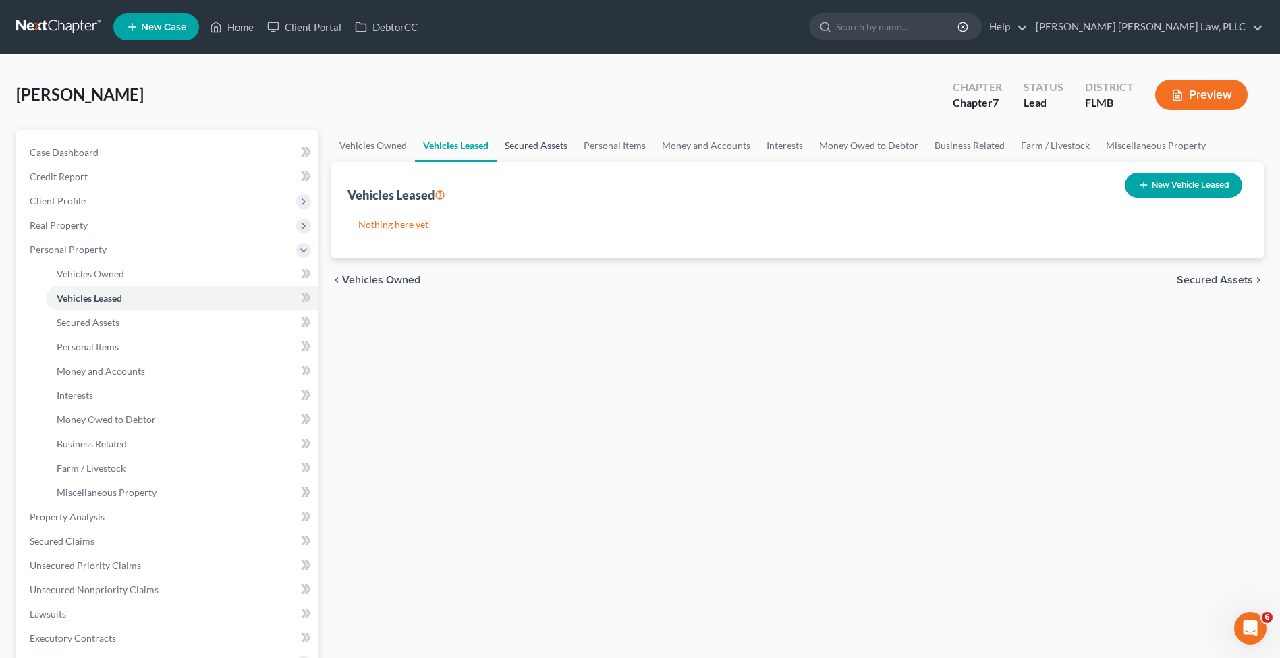
click at [521, 135] on link "Secured Assets" at bounding box center [535, 146] width 79 height 32
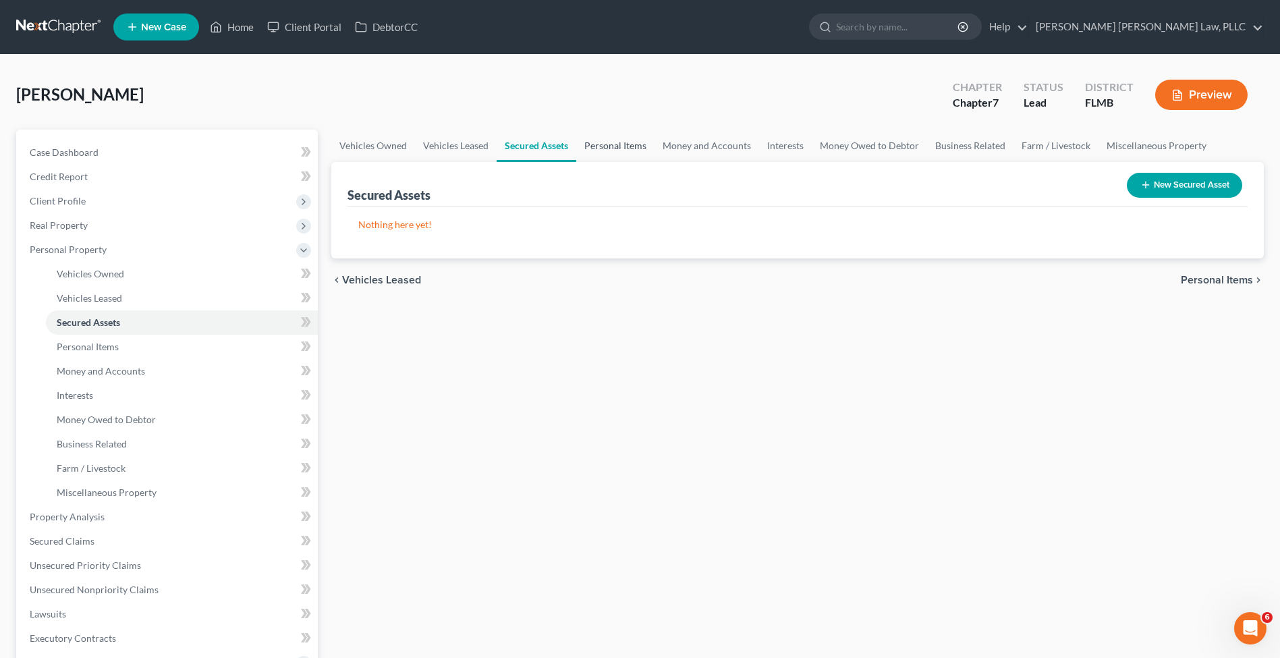
click at [615, 139] on link "Personal Items" at bounding box center [615, 146] width 78 height 32
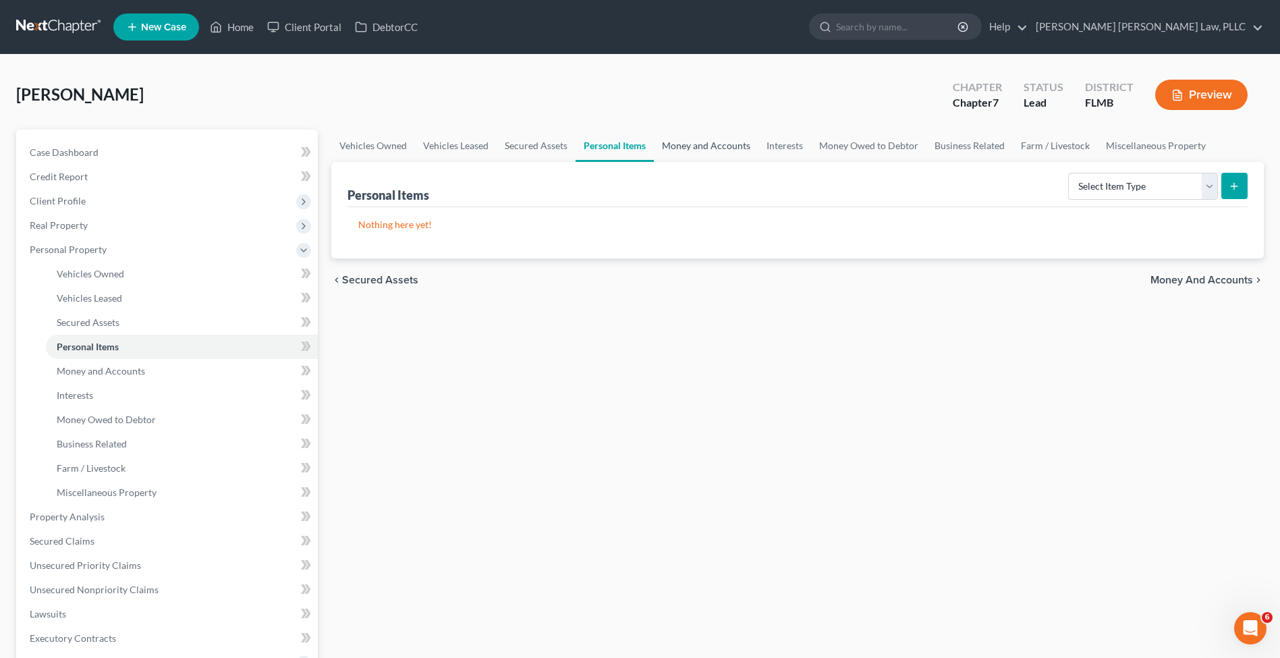
click at [705, 138] on link "Money and Accounts" at bounding box center [706, 146] width 105 height 32
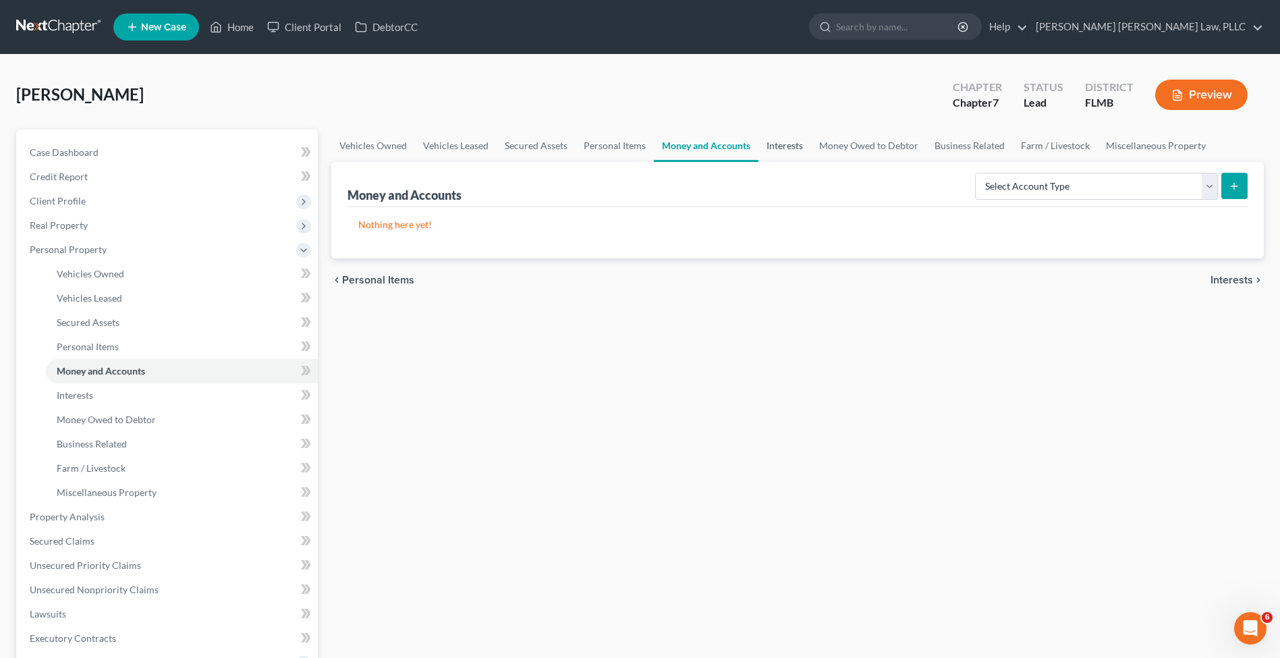
click at [781, 146] on link "Interests" at bounding box center [784, 146] width 53 height 32
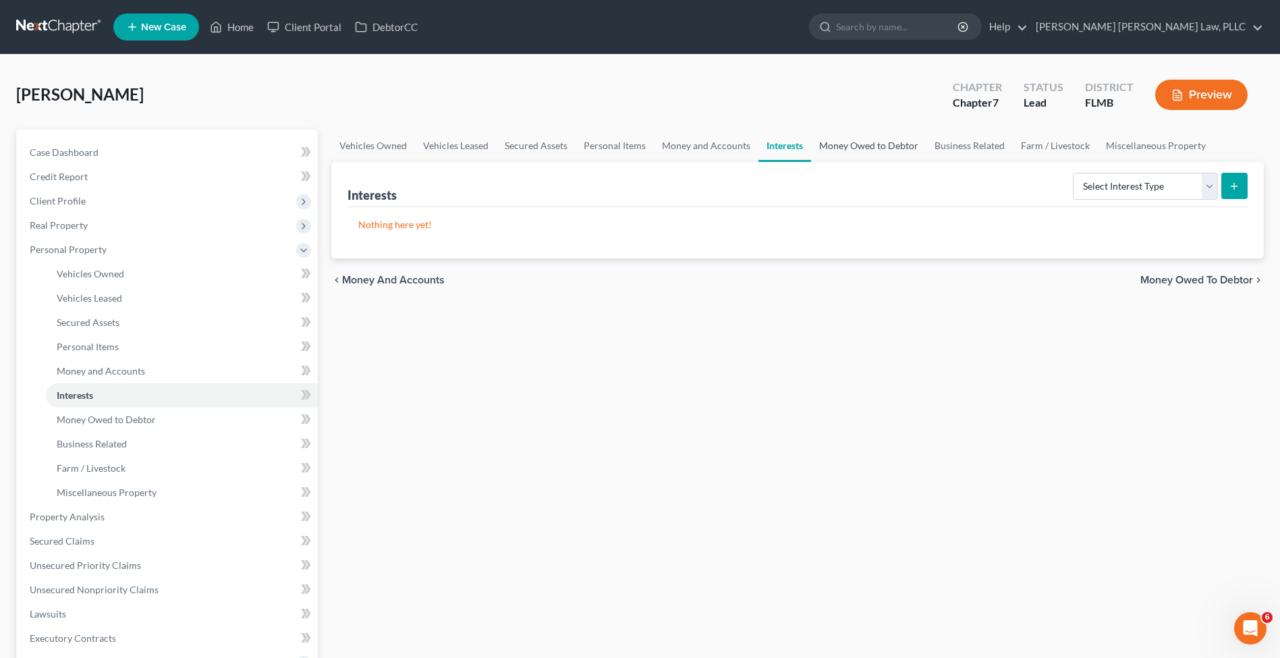
click at [896, 152] on link "Money Owed to Debtor" at bounding box center [868, 146] width 115 height 32
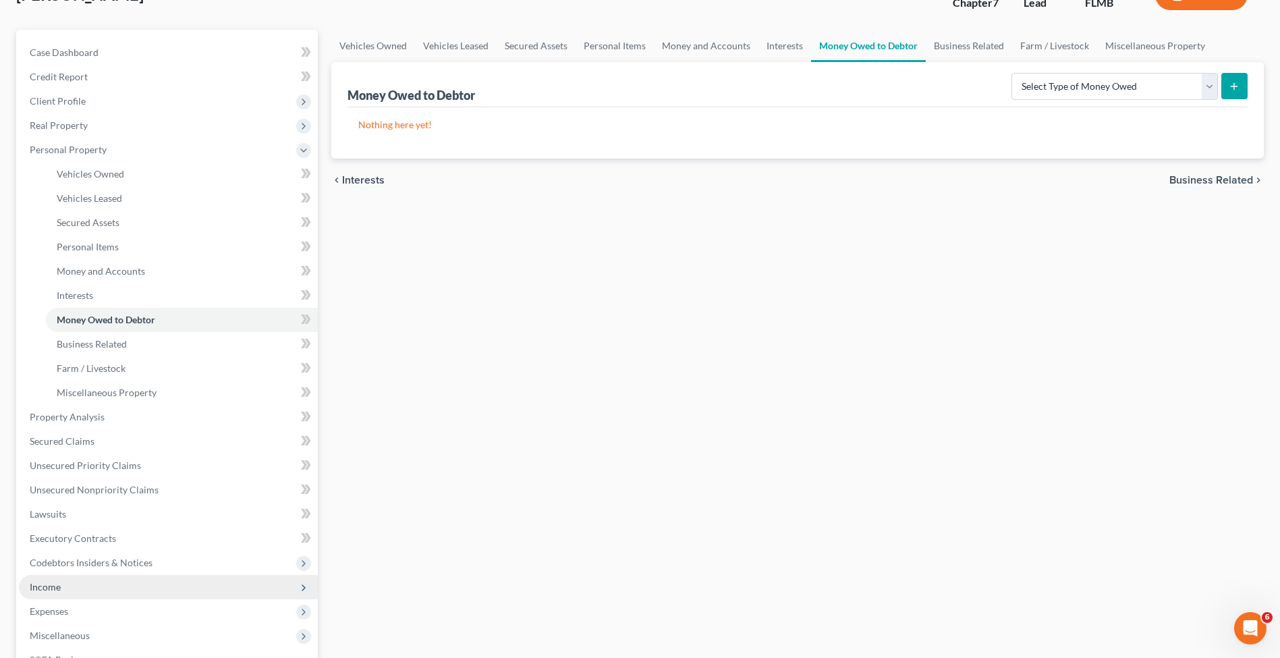
scroll to position [302, 0]
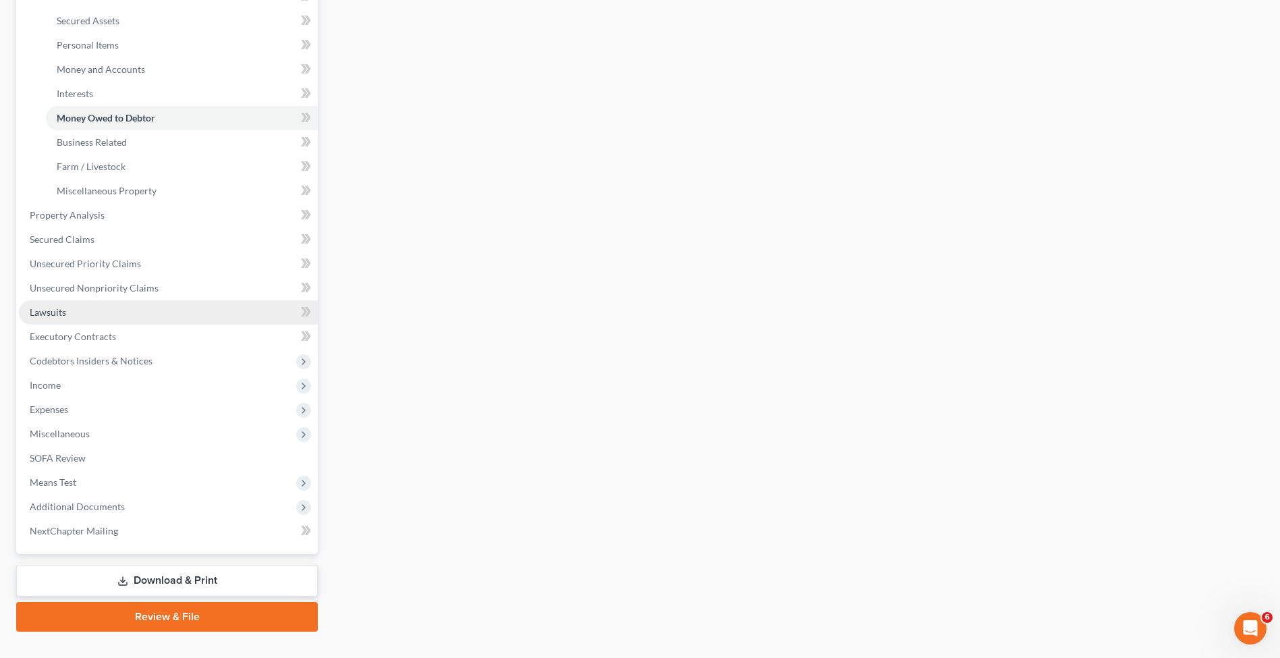
click at [119, 306] on link "Lawsuits" at bounding box center [168, 312] width 299 height 24
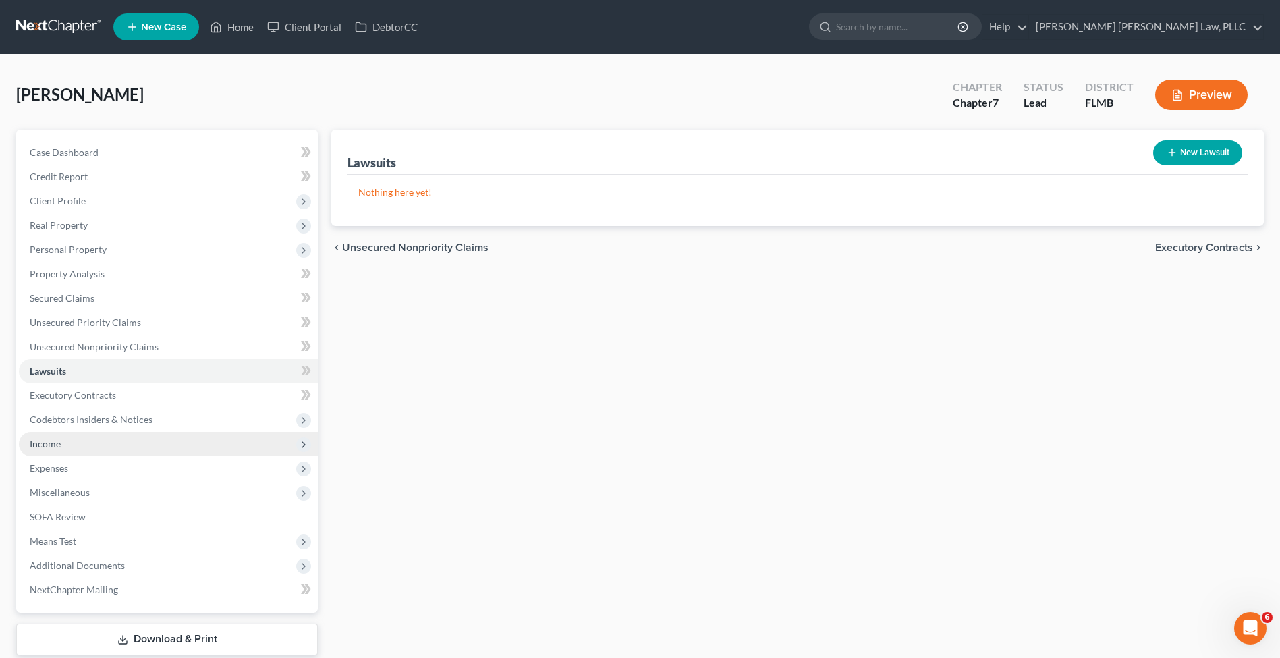
click at [106, 440] on span "Income" at bounding box center [168, 444] width 299 height 24
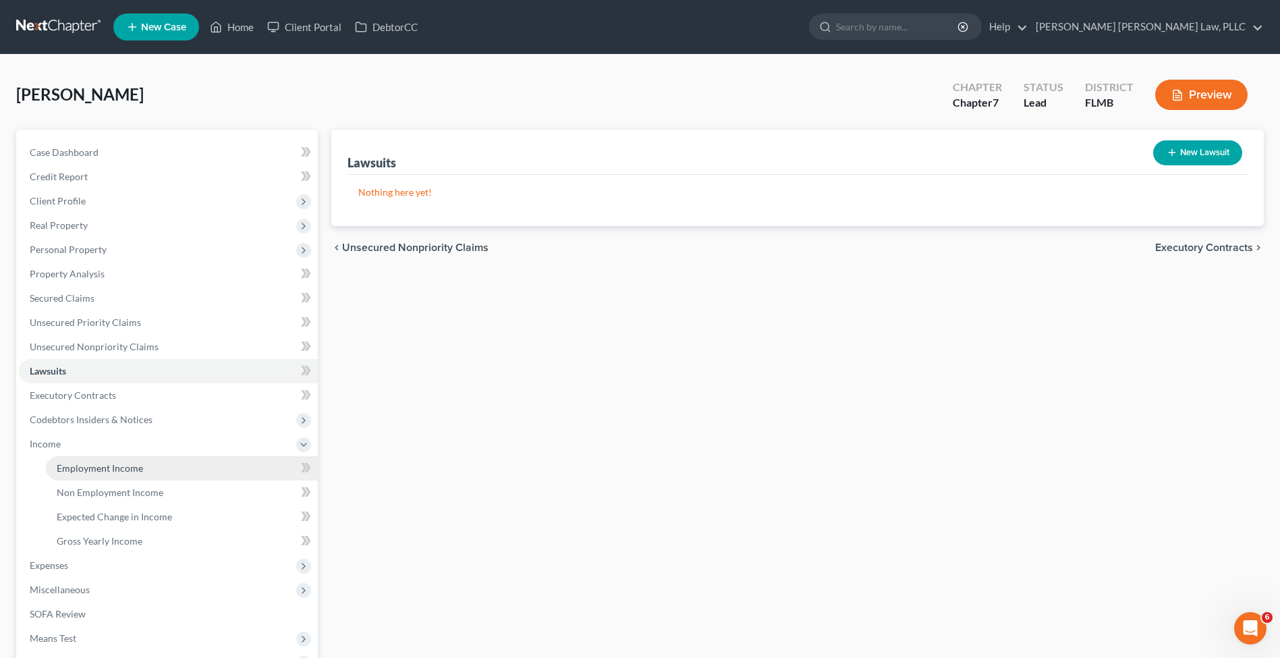
click at [94, 471] on span "Employment Income" at bounding box center [100, 467] width 86 height 11
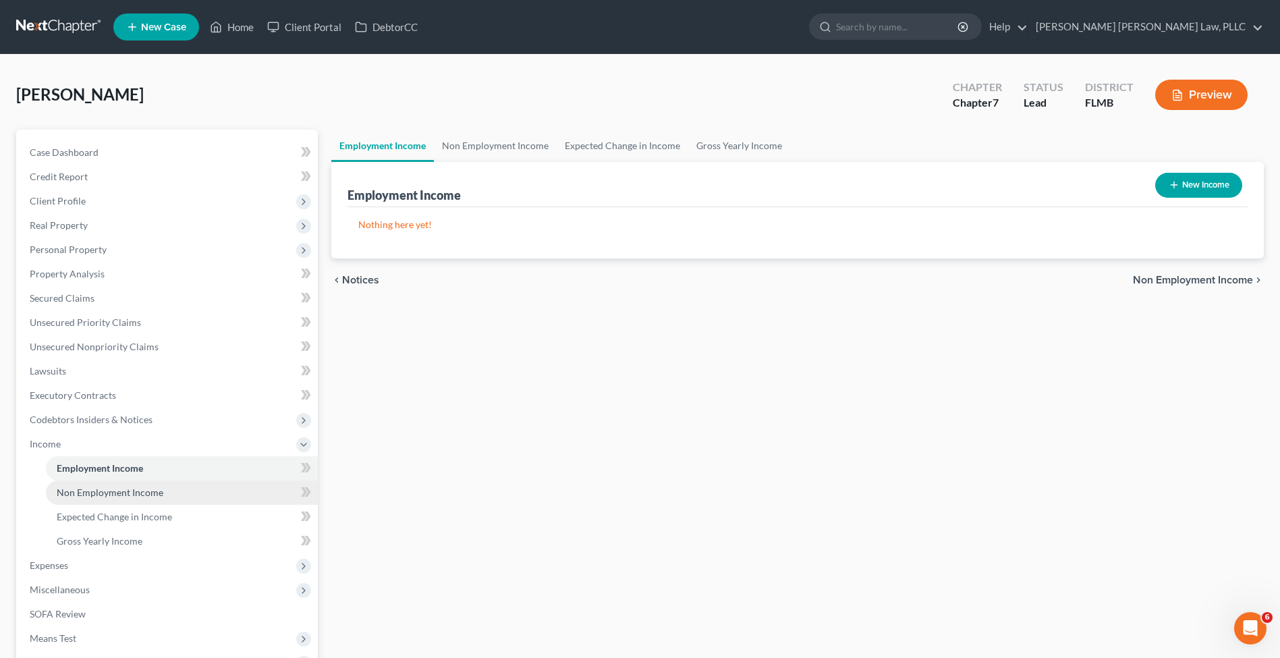
click at [98, 493] on span "Non Employment Income" at bounding box center [110, 491] width 107 height 11
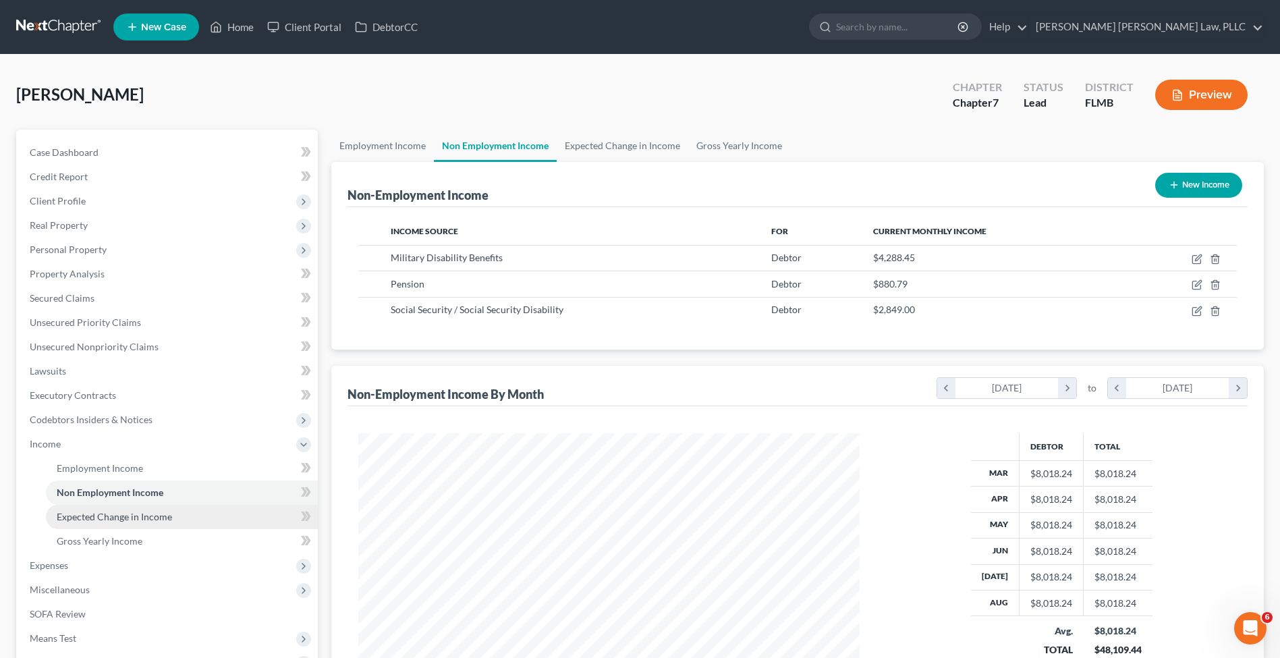
scroll to position [250, 528]
click at [106, 517] on span "Expected Change in Income" at bounding box center [114, 516] width 115 height 11
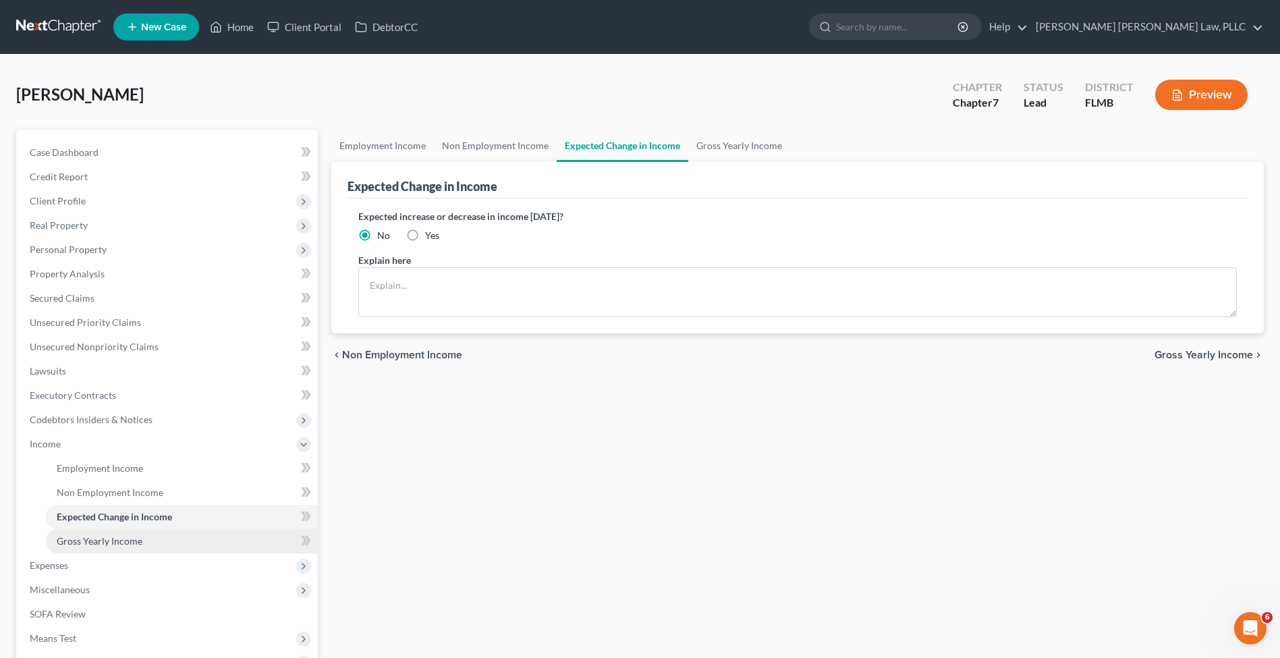
click at [108, 533] on link "Gross Yearly Income" at bounding box center [182, 541] width 272 height 24
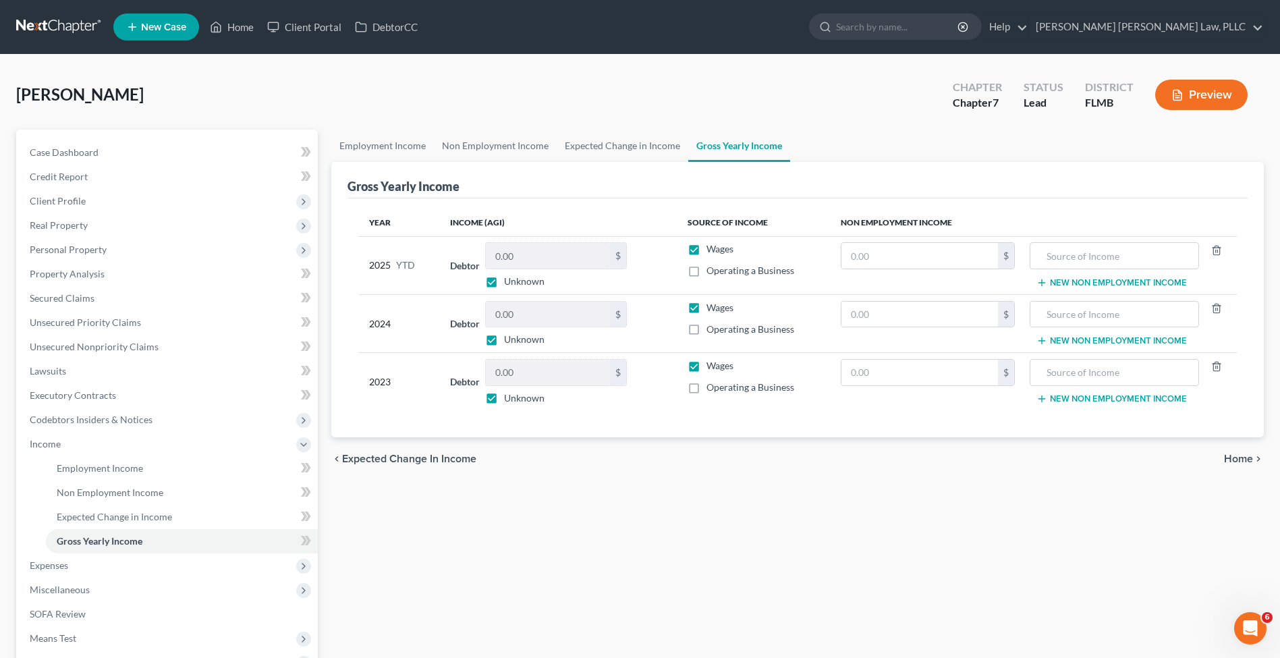
click at [55, 38] on link at bounding box center [59, 27] width 86 height 24
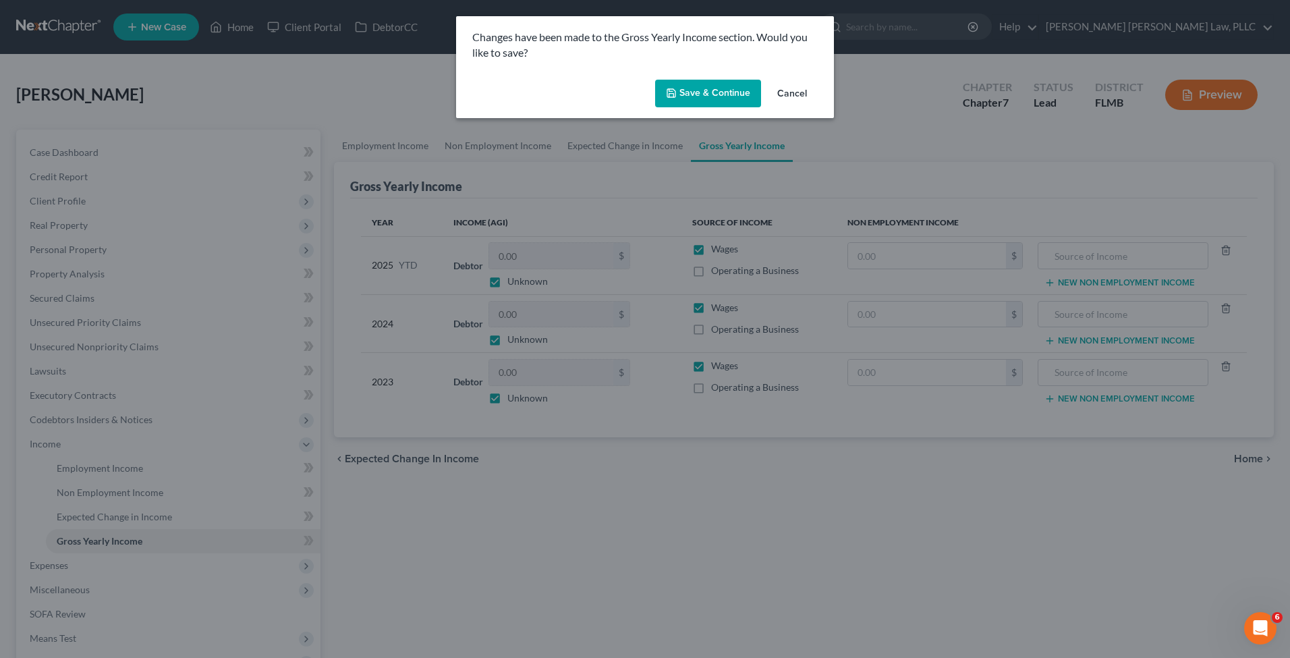
click at [709, 94] on button "Save & Continue" at bounding box center [708, 94] width 106 height 28
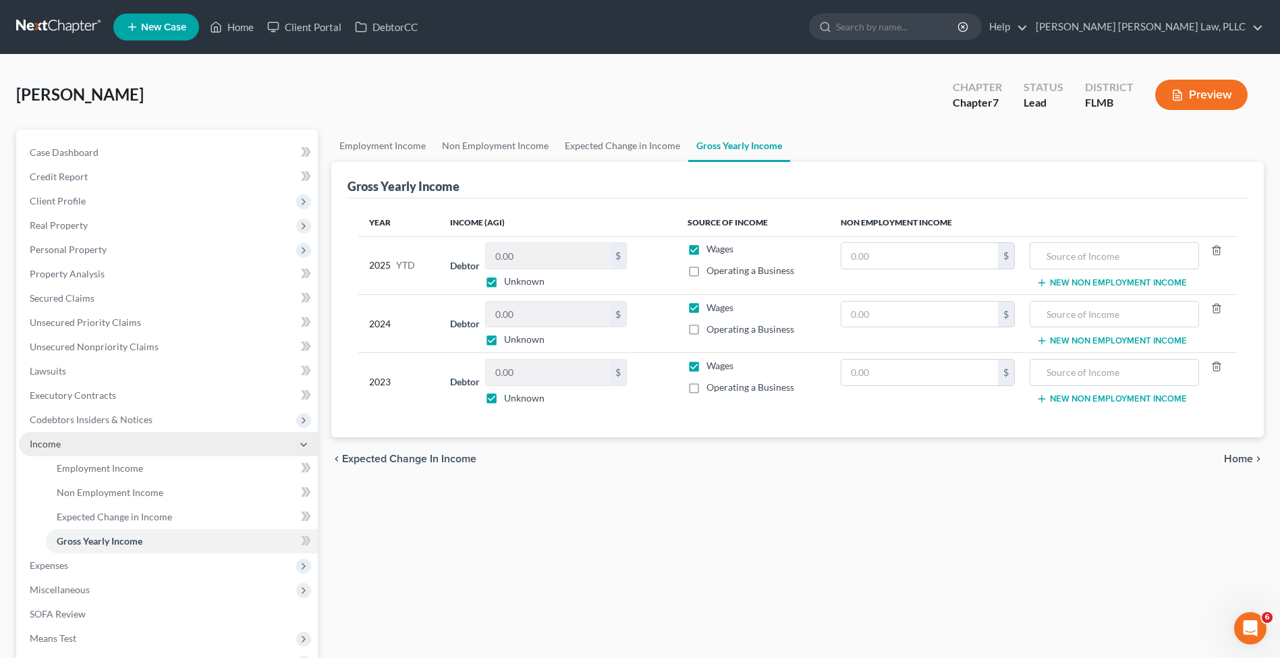
click at [94, 453] on span "Income" at bounding box center [168, 444] width 299 height 24
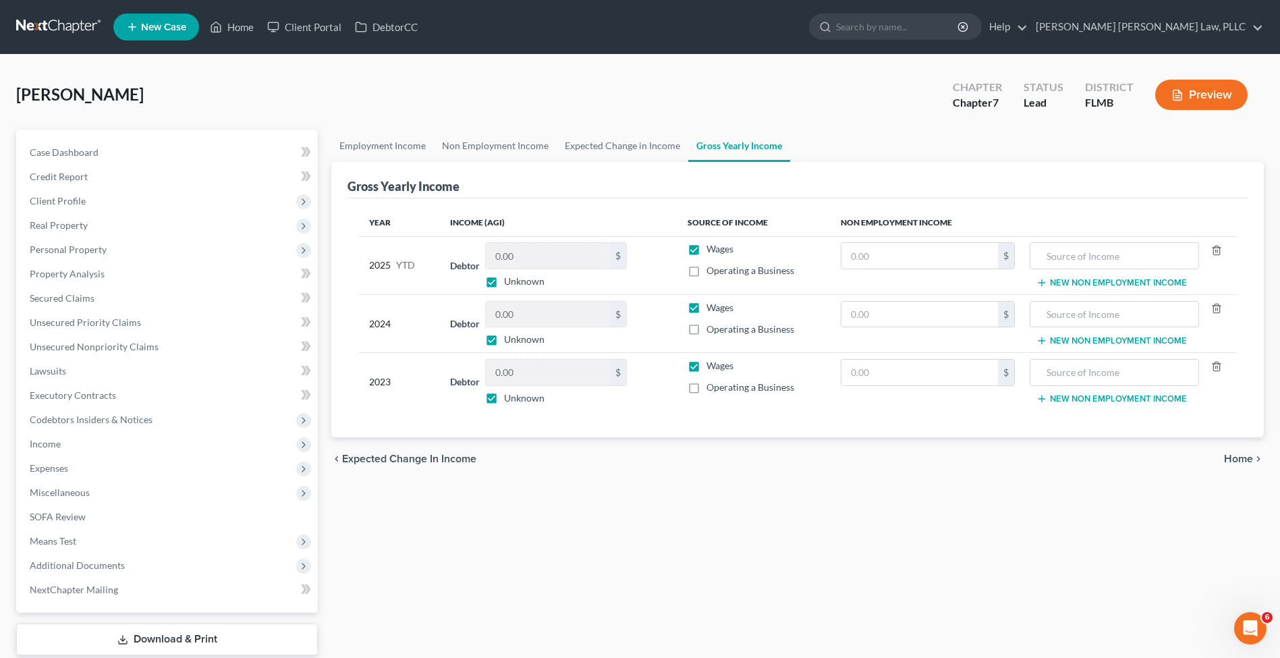
click at [66, 29] on link at bounding box center [59, 27] width 86 height 24
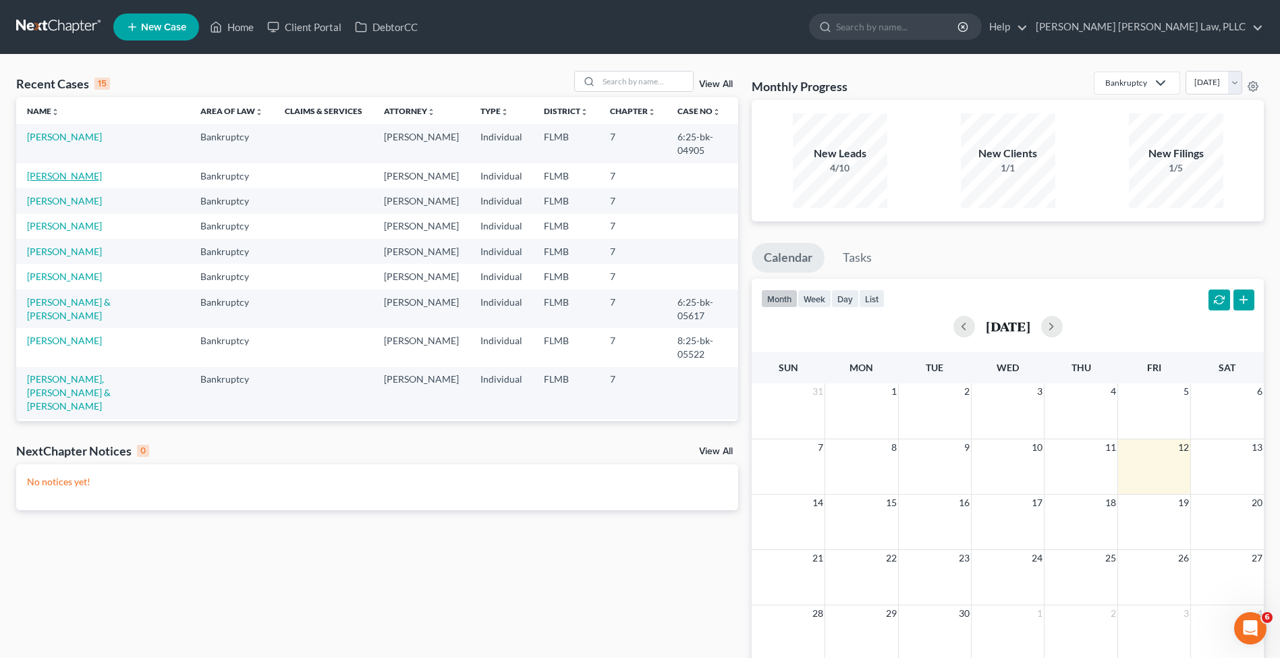
click at [73, 179] on link "[PERSON_NAME]" at bounding box center [64, 175] width 75 height 11
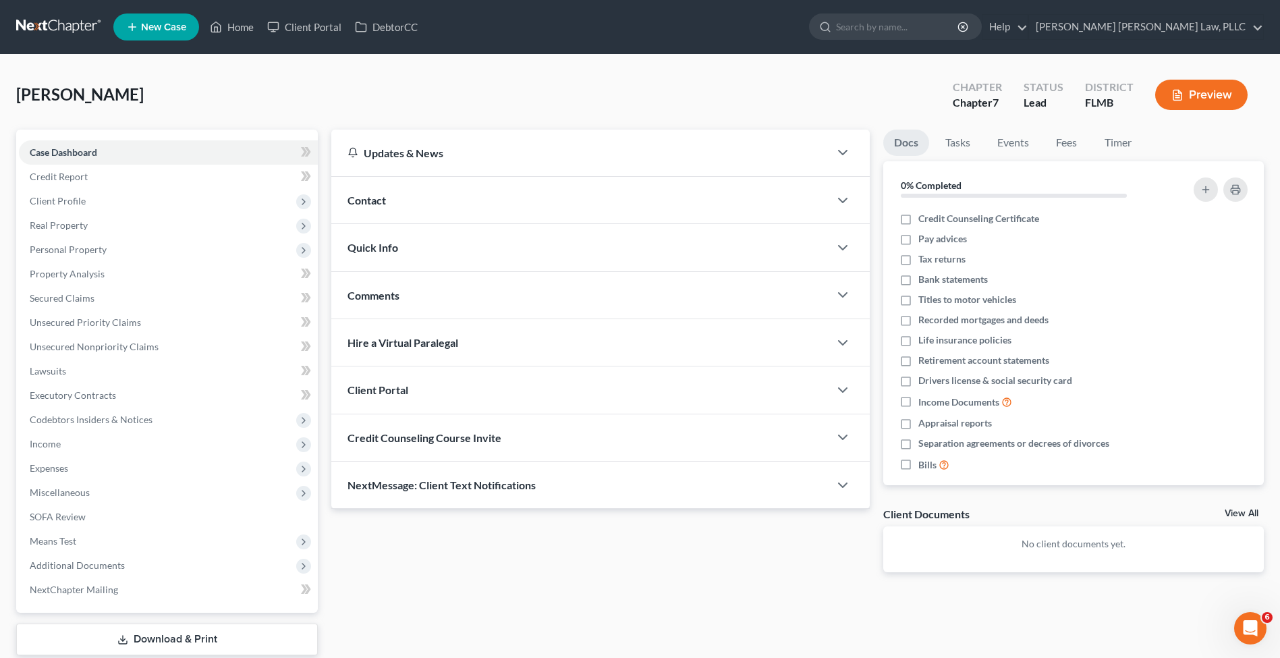
click at [66, 26] on link at bounding box center [59, 27] width 86 height 24
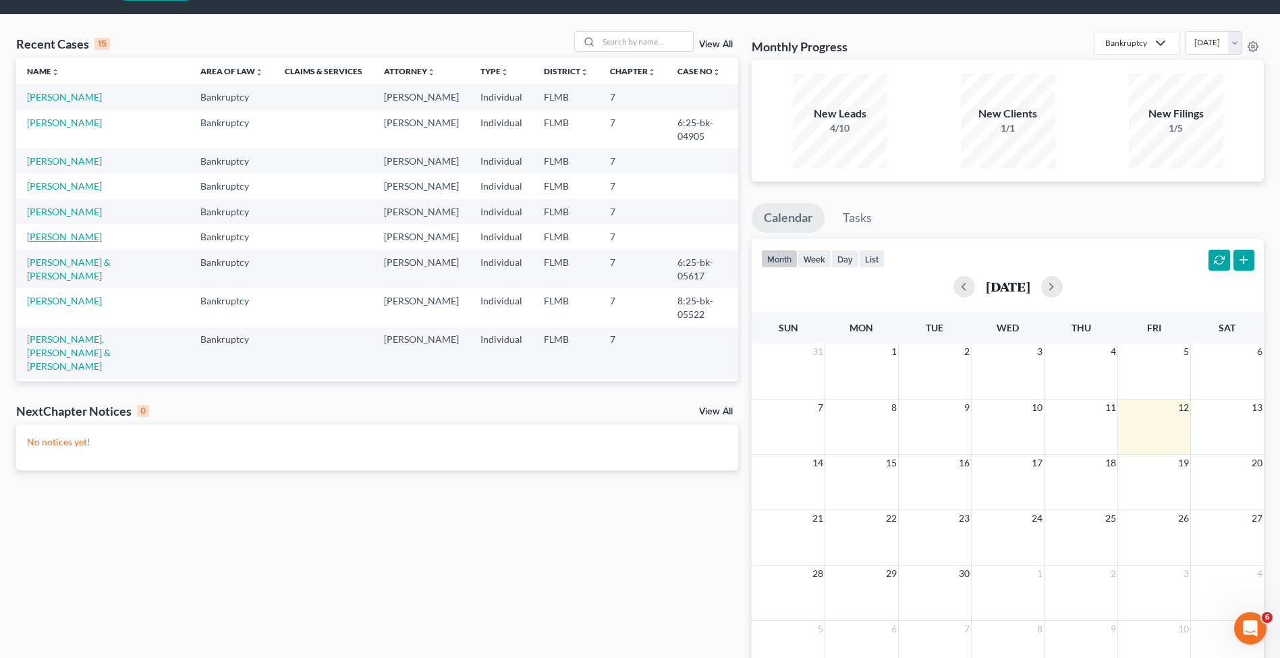
click at [87, 235] on link "[PERSON_NAME]" at bounding box center [64, 236] width 75 height 11
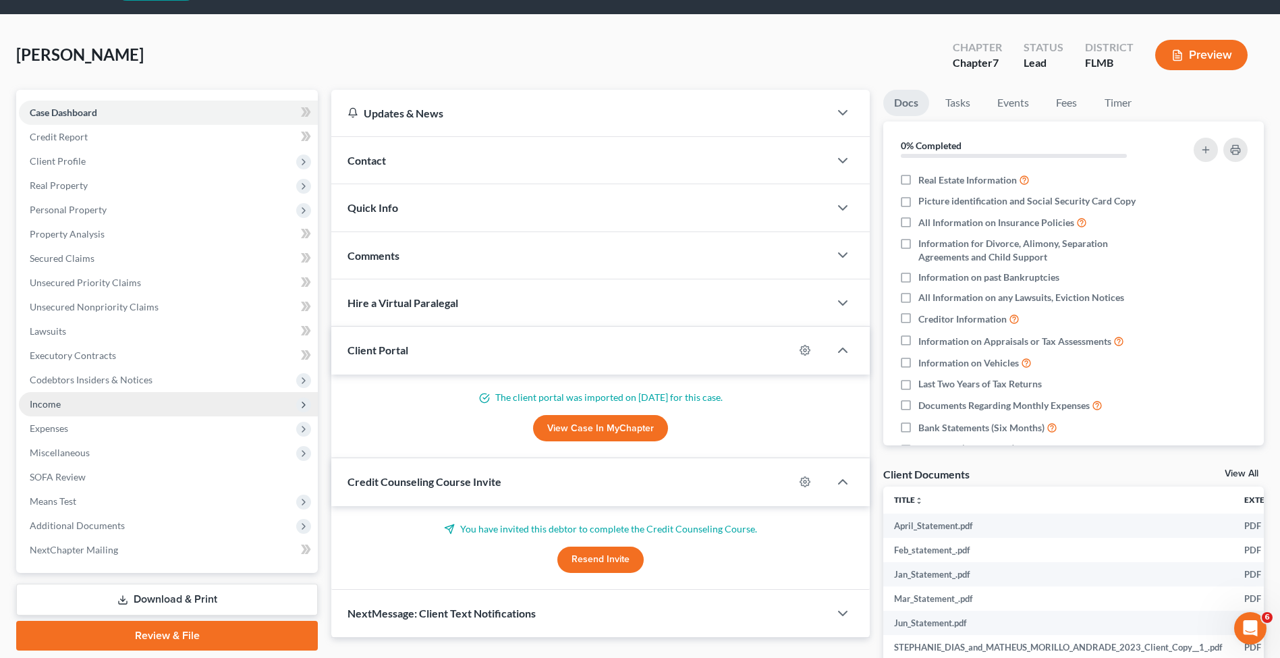
click at [73, 405] on span "Income" at bounding box center [168, 404] width 299 height 24
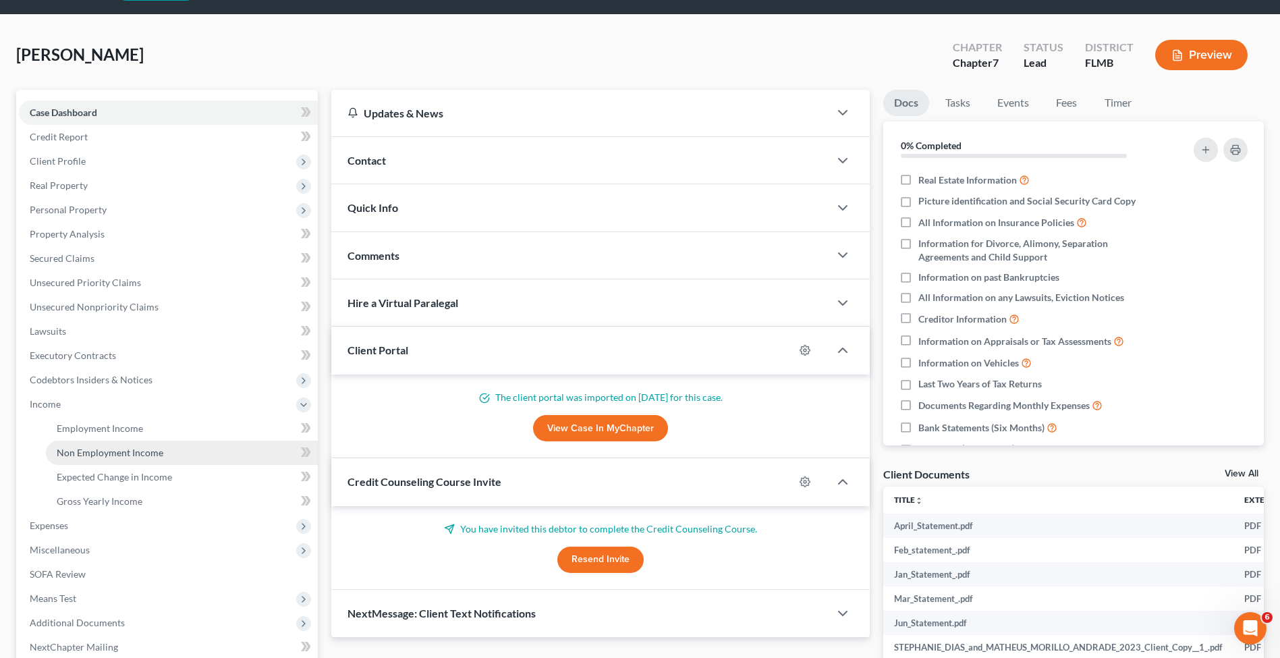
click at [78, 447] on span "Non Employment Income" at bounding box center [110, 452] width 107 height 11
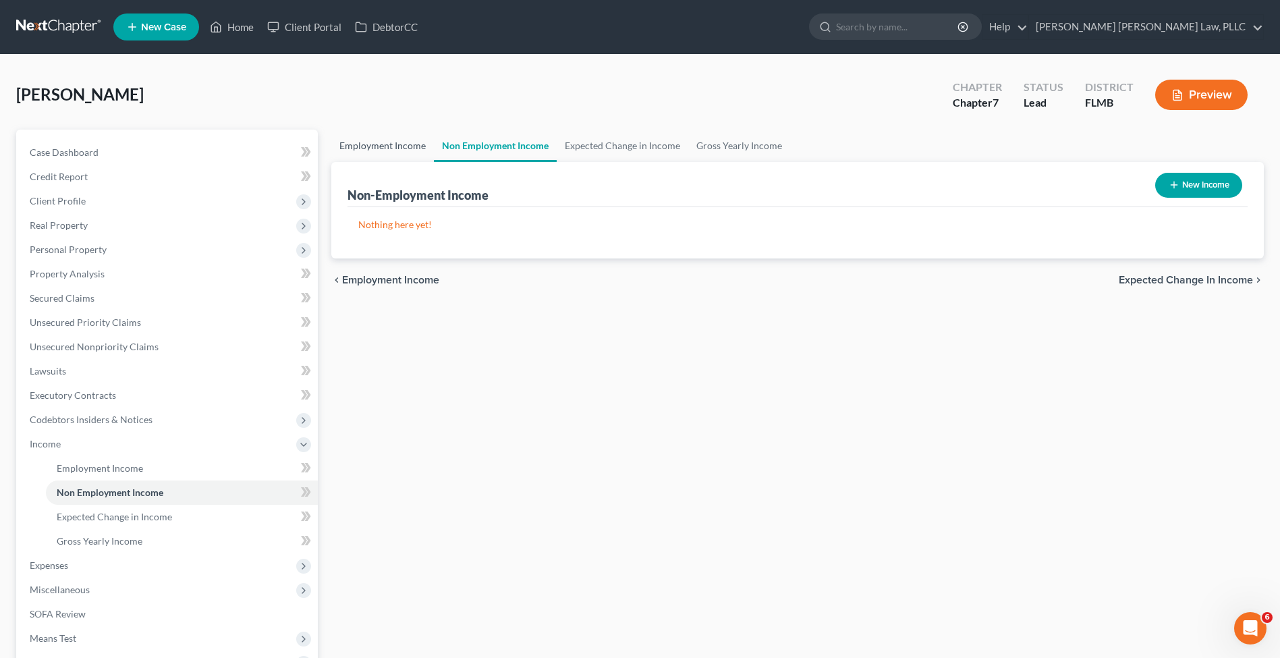
click at [402, 152] on link "Employment Income" at bounding box center [382, 146] width 103 height 32
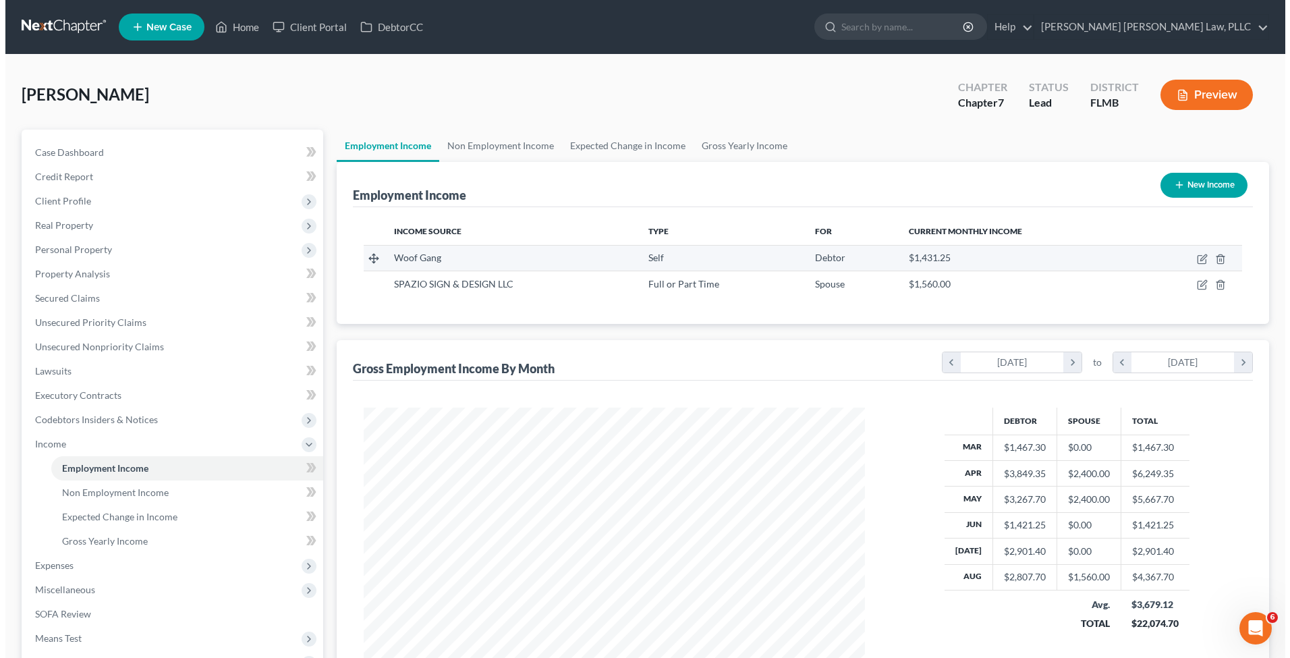
scroll to position [250, 528]
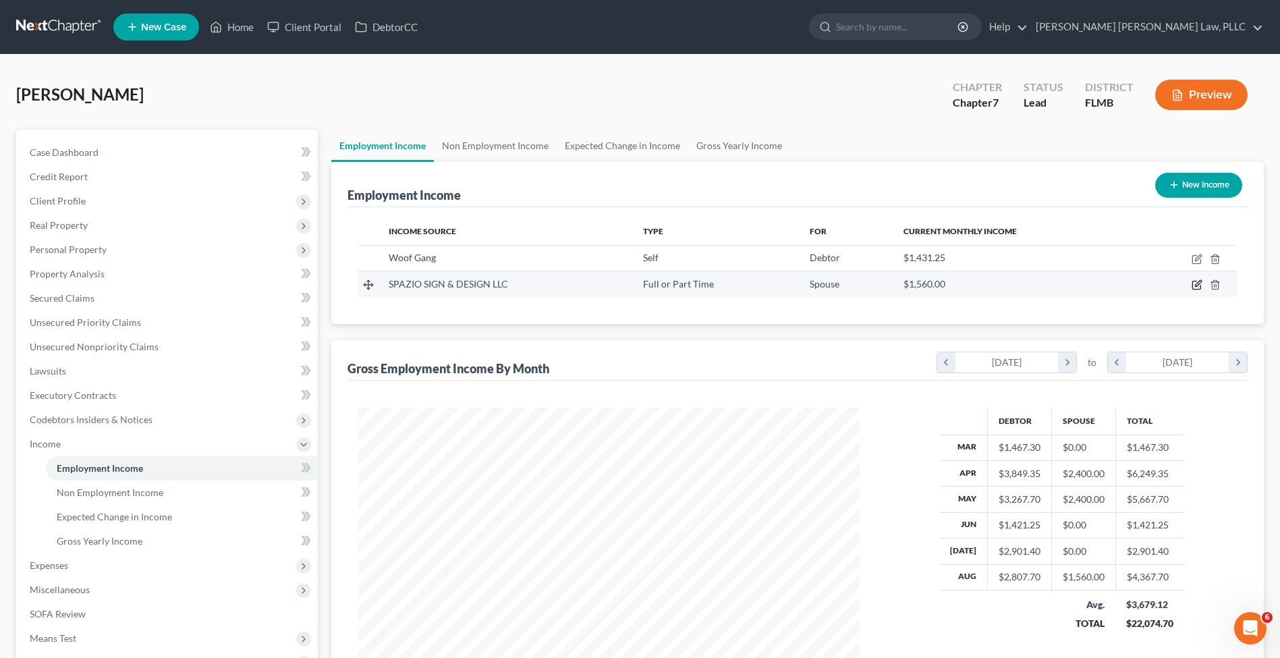
click at [1197, 285] on icon "button" at bounding box center [1196, 284] width 11 height 11
select select "0"
select select "9"
select select "0"
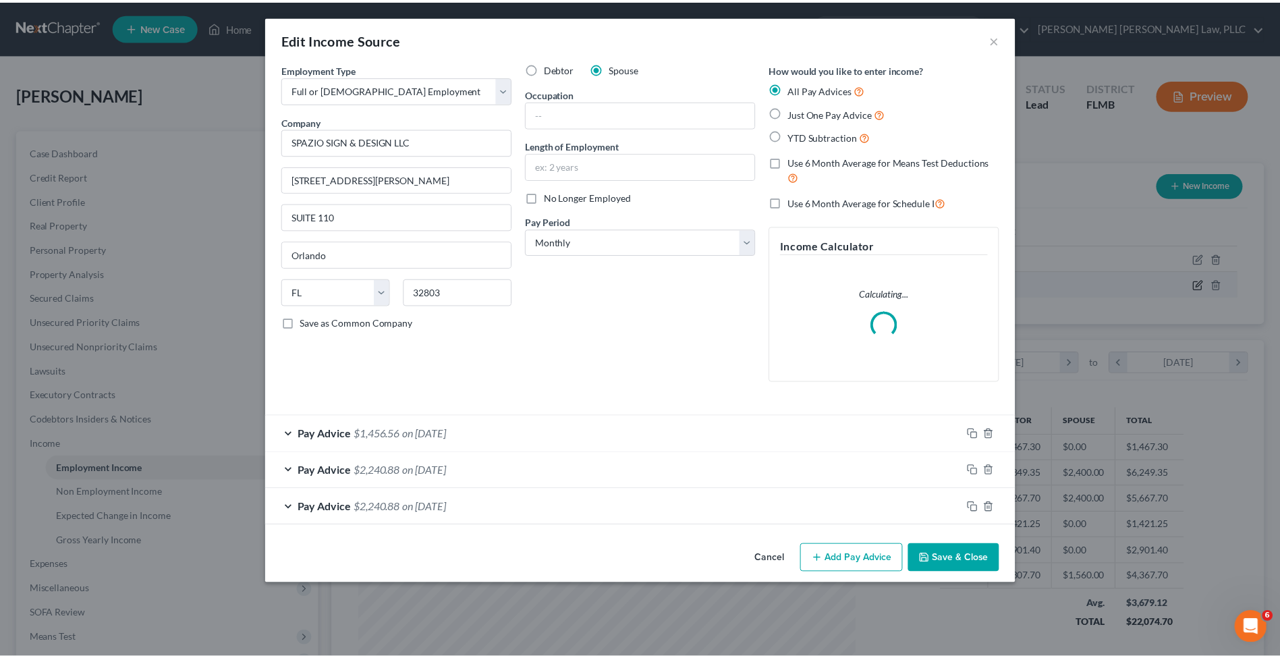
scroll to position [252, 533]
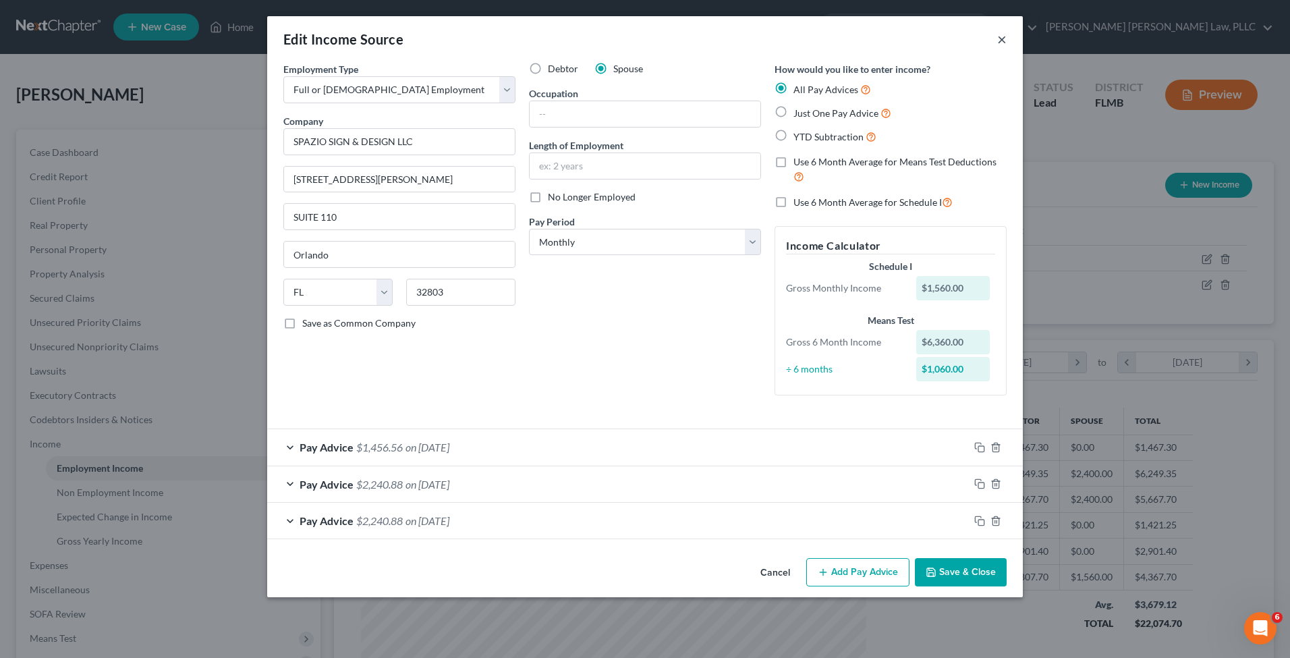
click at [1003, 45] on button "×" at bounding box center [1001, 39] width 9 height 16
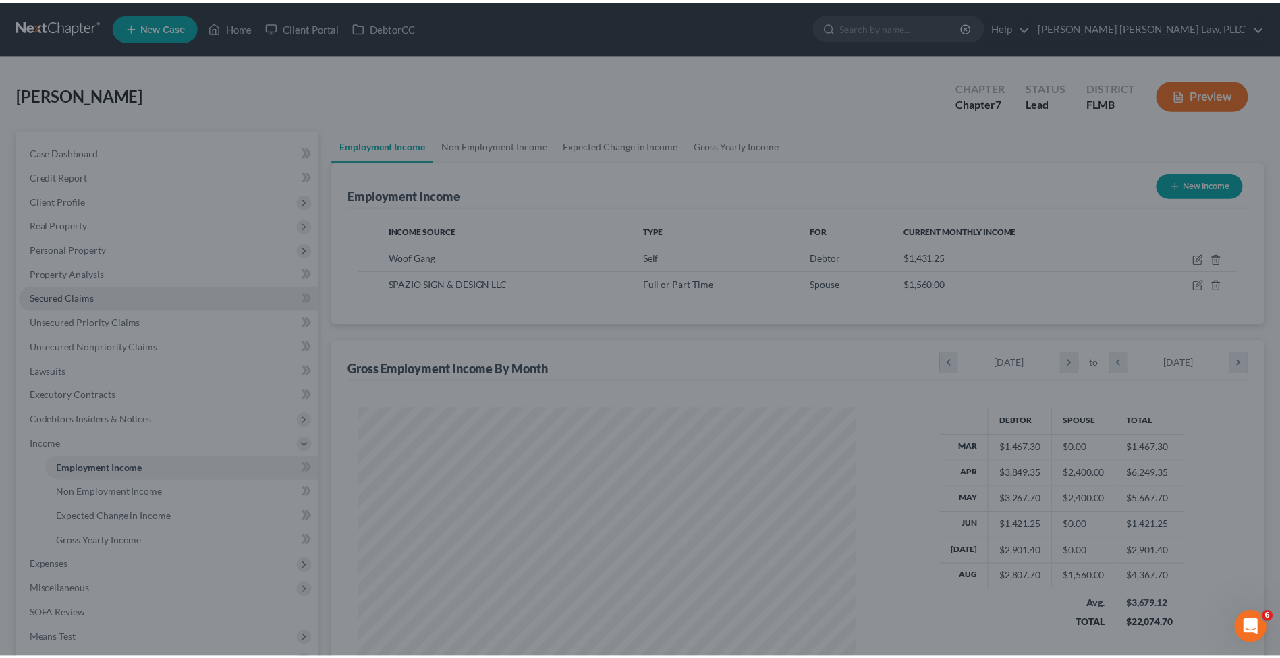
scroll to position [674305, 674027]
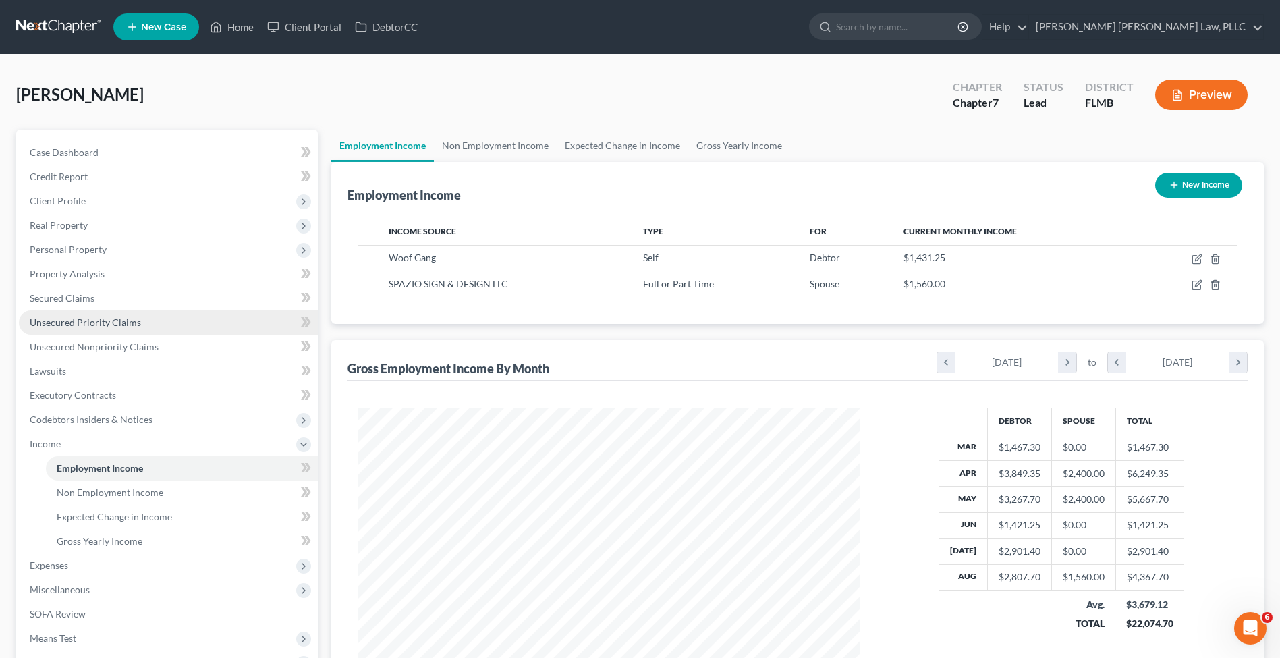
click at [61, 324] on span "Unsecured Priority Claims" at bounding box center [85, 321] width 111 height 11
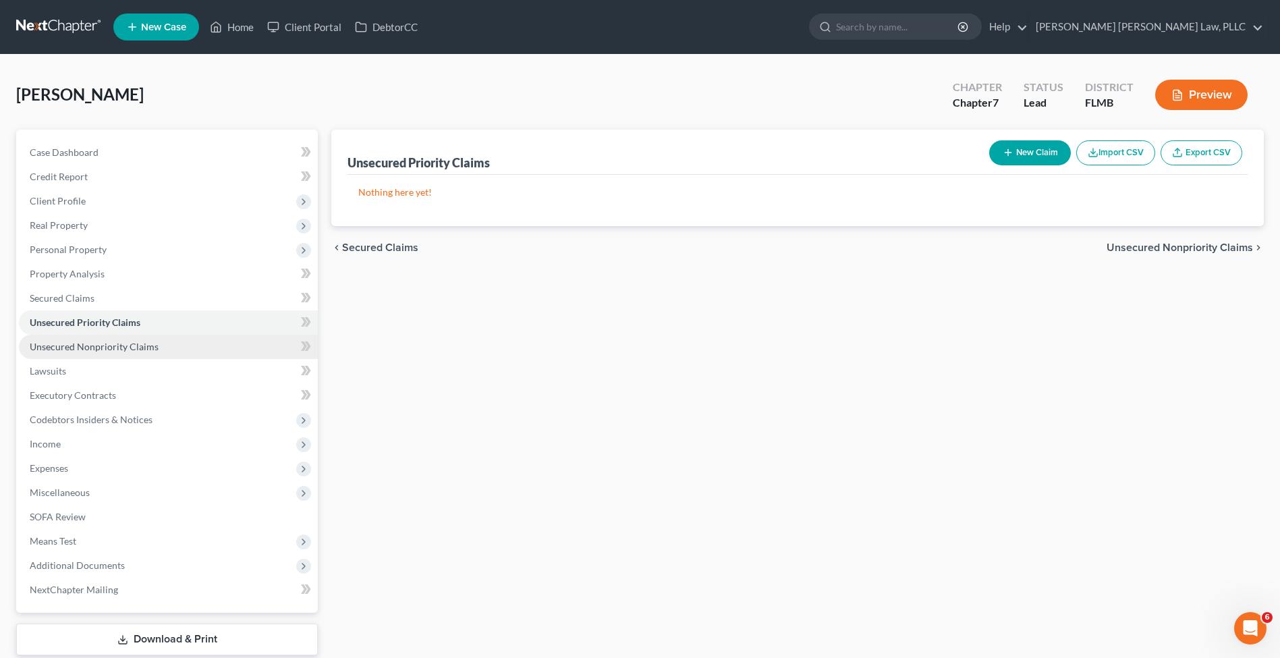
click at [80, 344] on span "Unsecured Nonpriority Claims" at bounding box center [94, 346] width 129 height 11
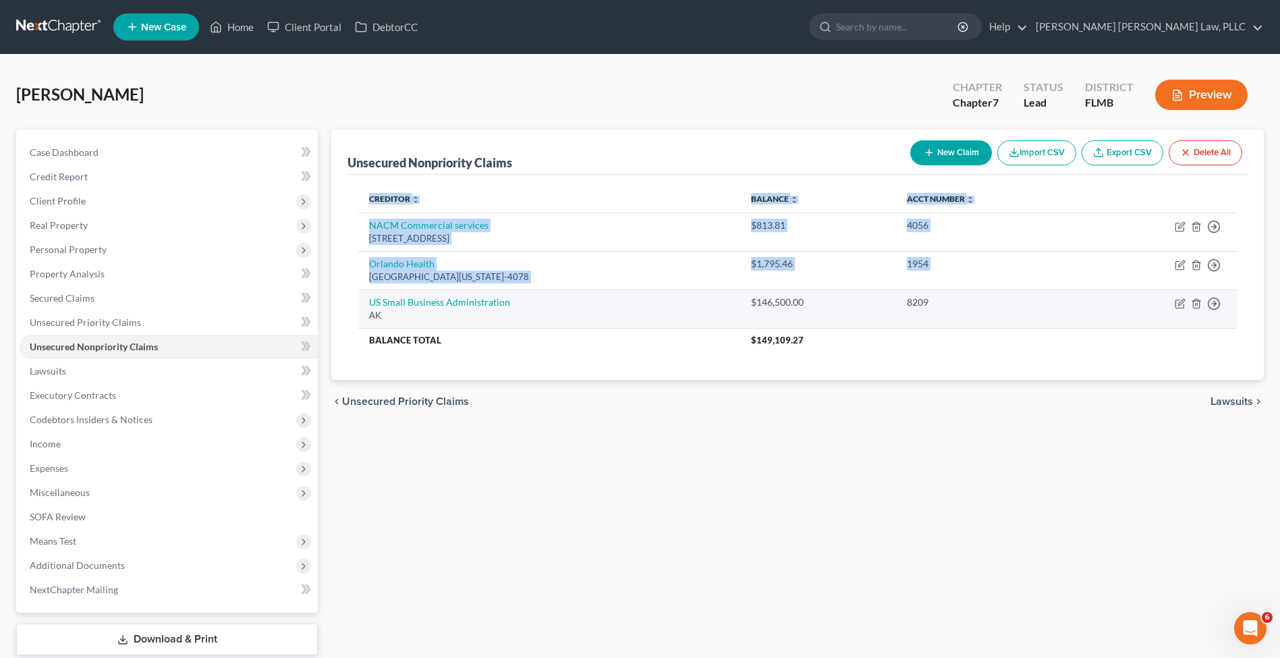
drag, startPoint x: 358, startPoint y: 292, endPoint x: 760, endPoint y: 289, distance: 402.0
click at [760, 289] on div "Creditor expand_more expand_less unfold_more Balance expand_more expand_less un…" at bounding box center [797, 277] width 900 height 205
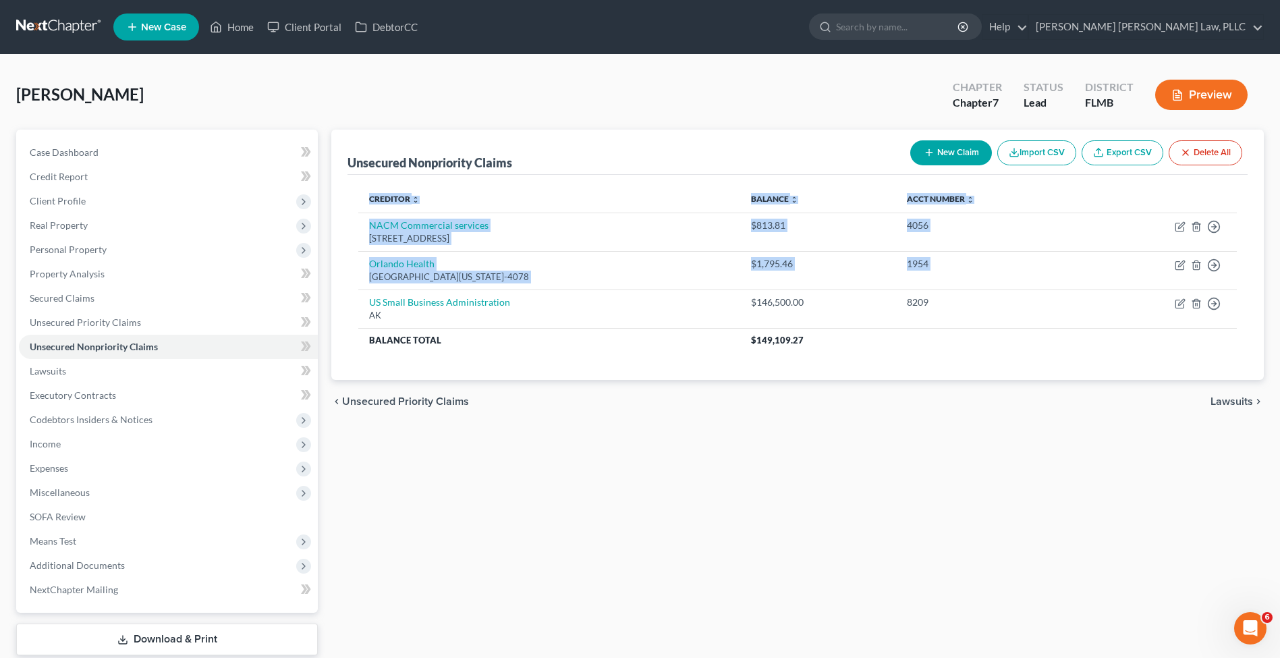
click at [1093, 375] on div "Creditor expand_more expand_less unfold_more Balance expand_more expand_less un…" at bounding box center [797, 277] width 900 height 205
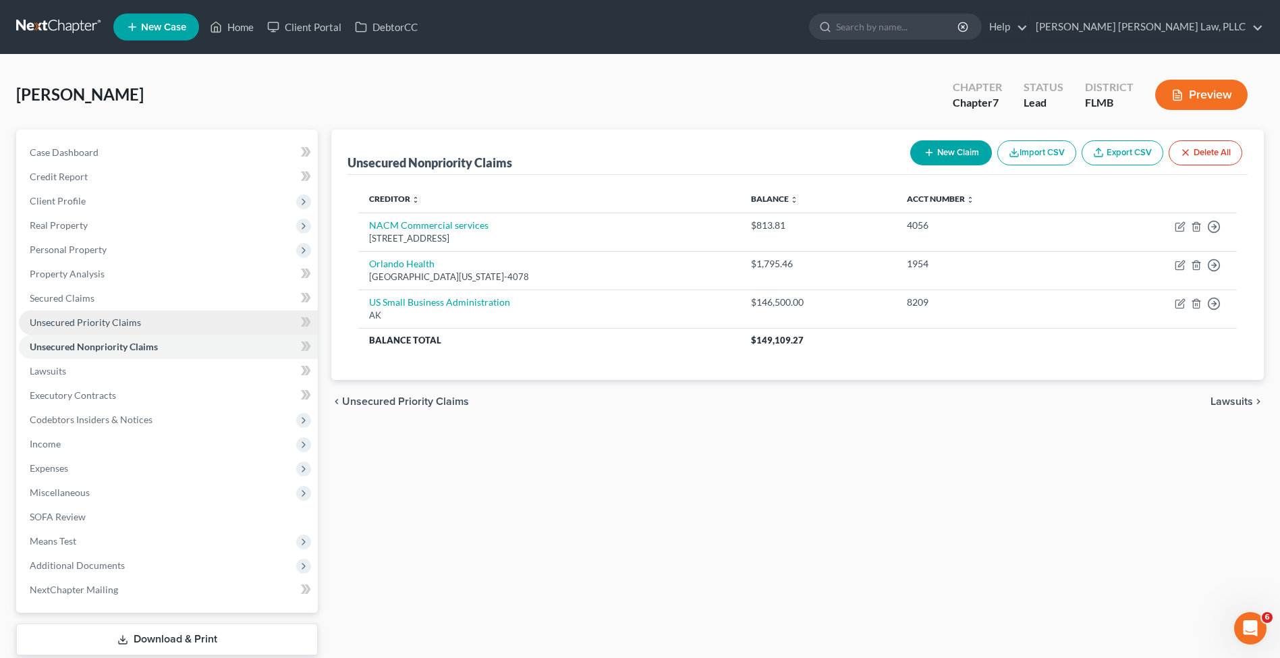
click at [123, 320] on span "Unsecured Priority Claims" at bounding box center [85, 321] width 111 height 11
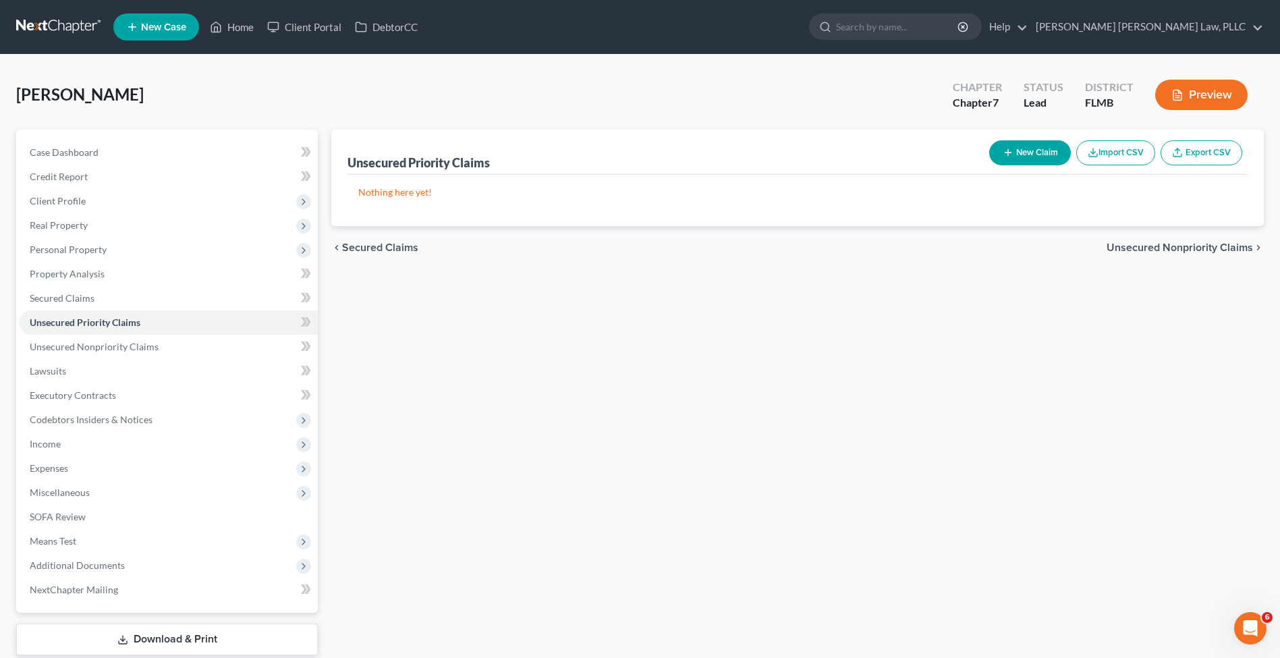
click at [48, 22] on link at bounding box center [59, 27] width 86 height 24
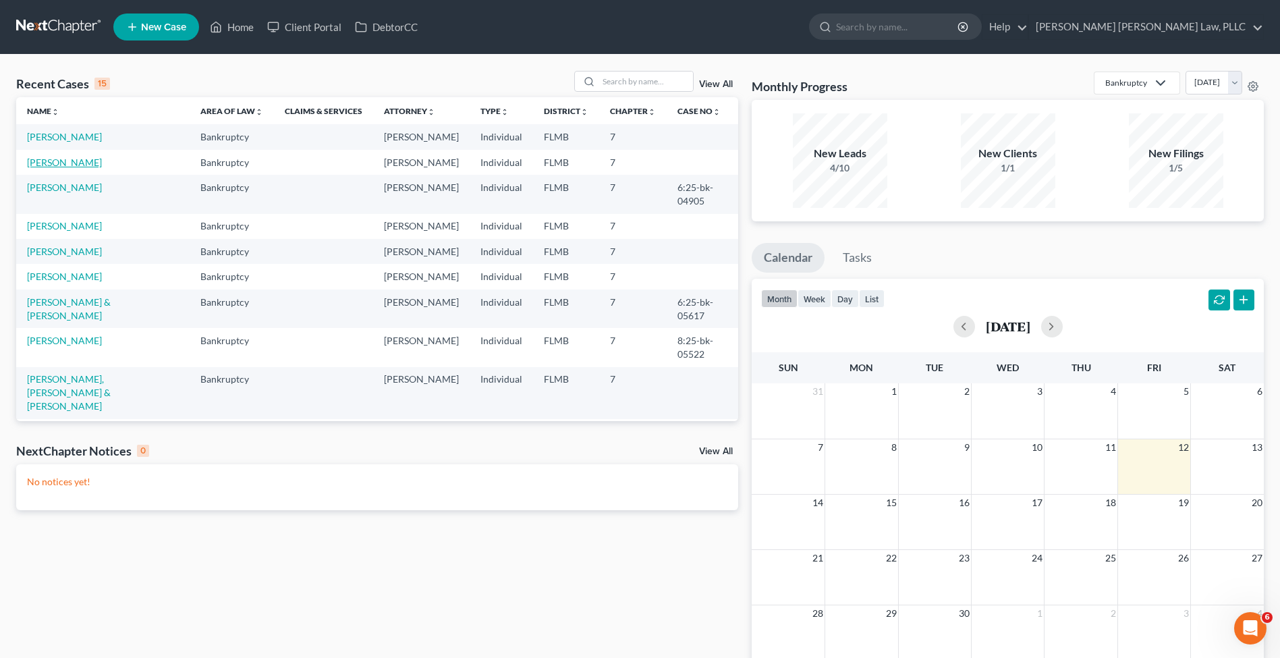
click at [73, 166] on link "[PERSON_NAME]" at bounding box center [64, 161] width 75 height 11
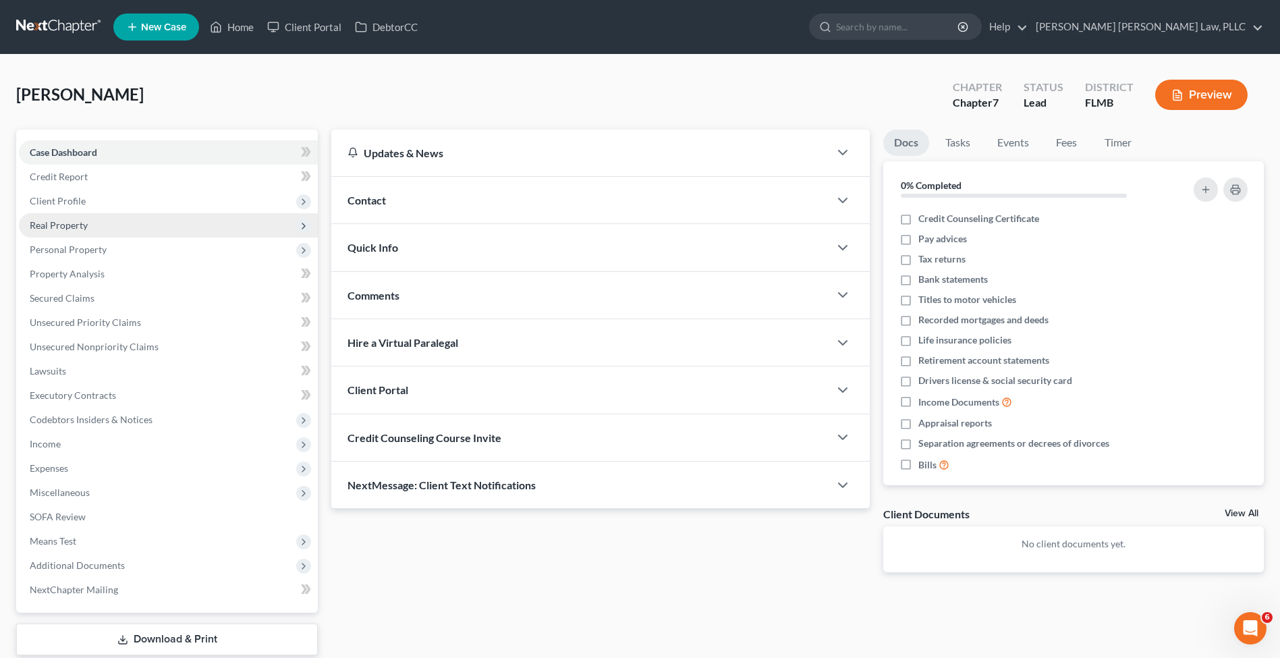
click at [103, 225] on span "Real Property" at bounding box center [168, 225] width 299 height 24
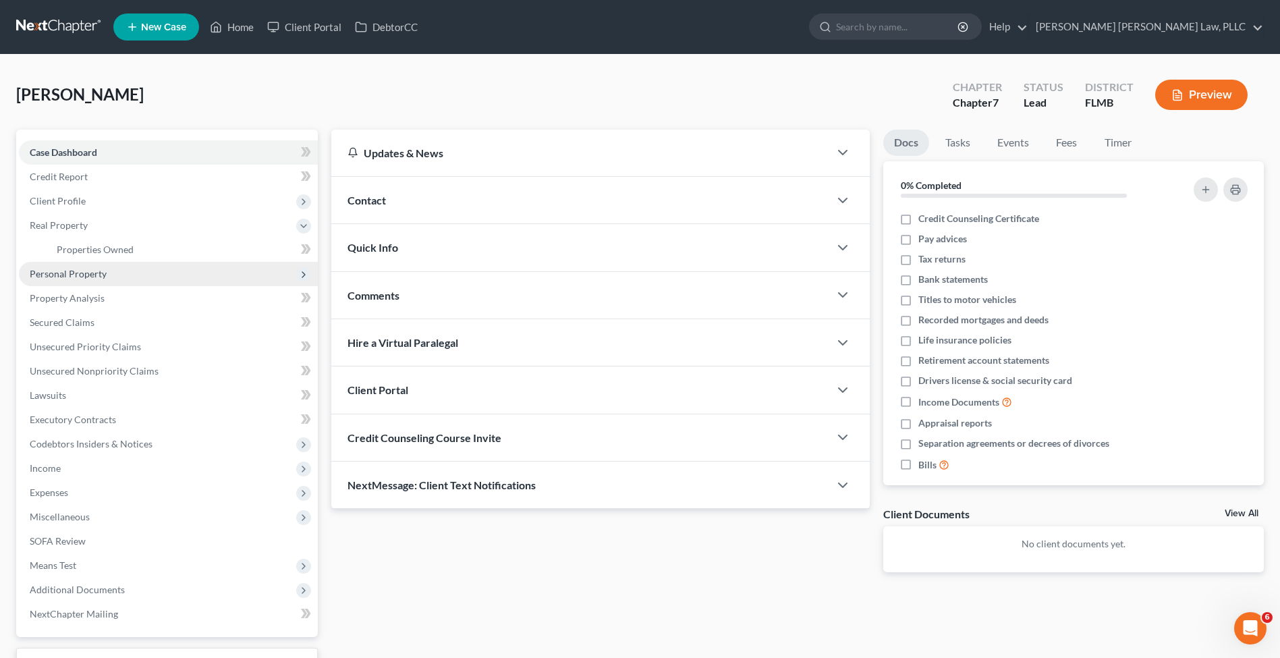
click at [109, 277] on span "Personal Property" at bounding box center [168, 274] width 299 height 24
